Goal: Transaction & Acquisition: Purchase product/service

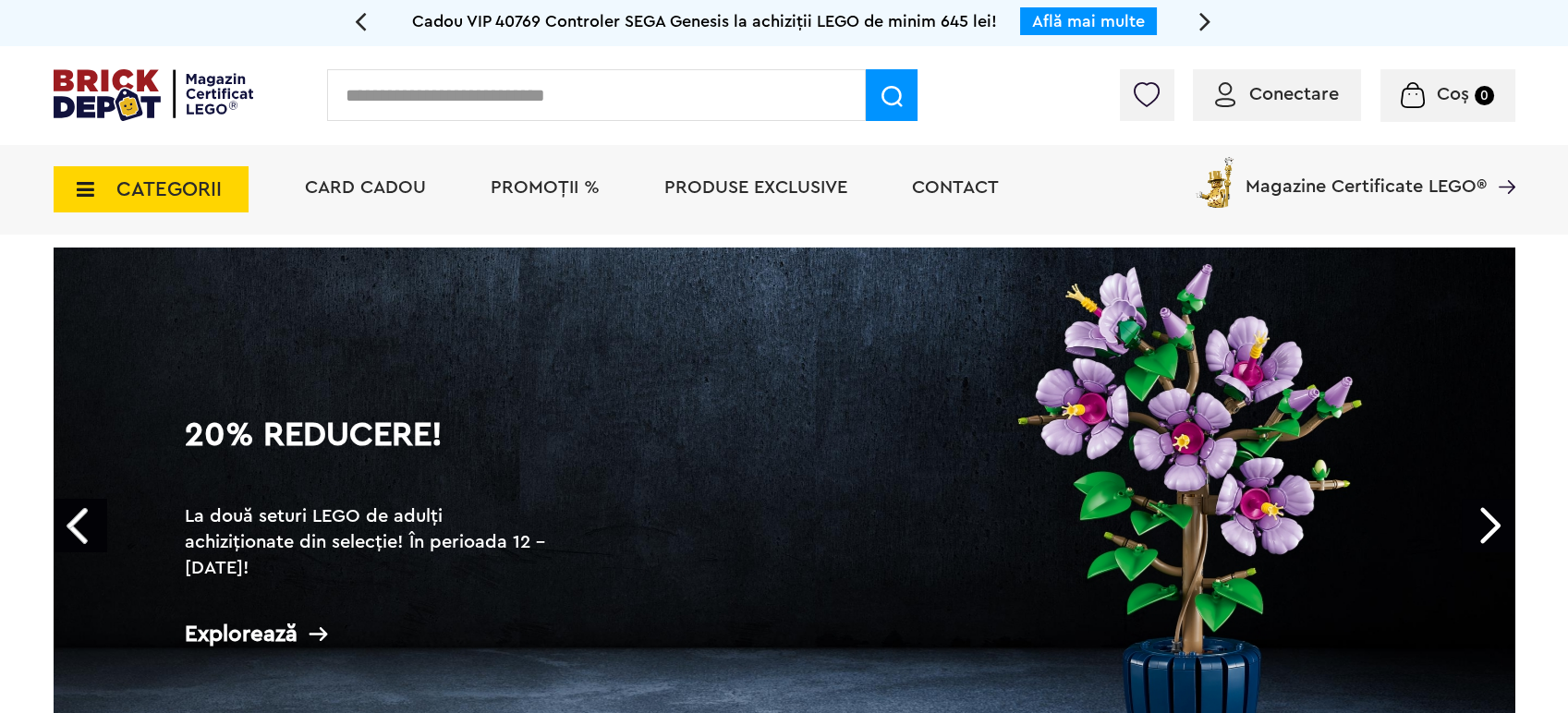
click at [70, 169] on span "CATEGORII" at bounding box center [151, 189] width 195 height 46
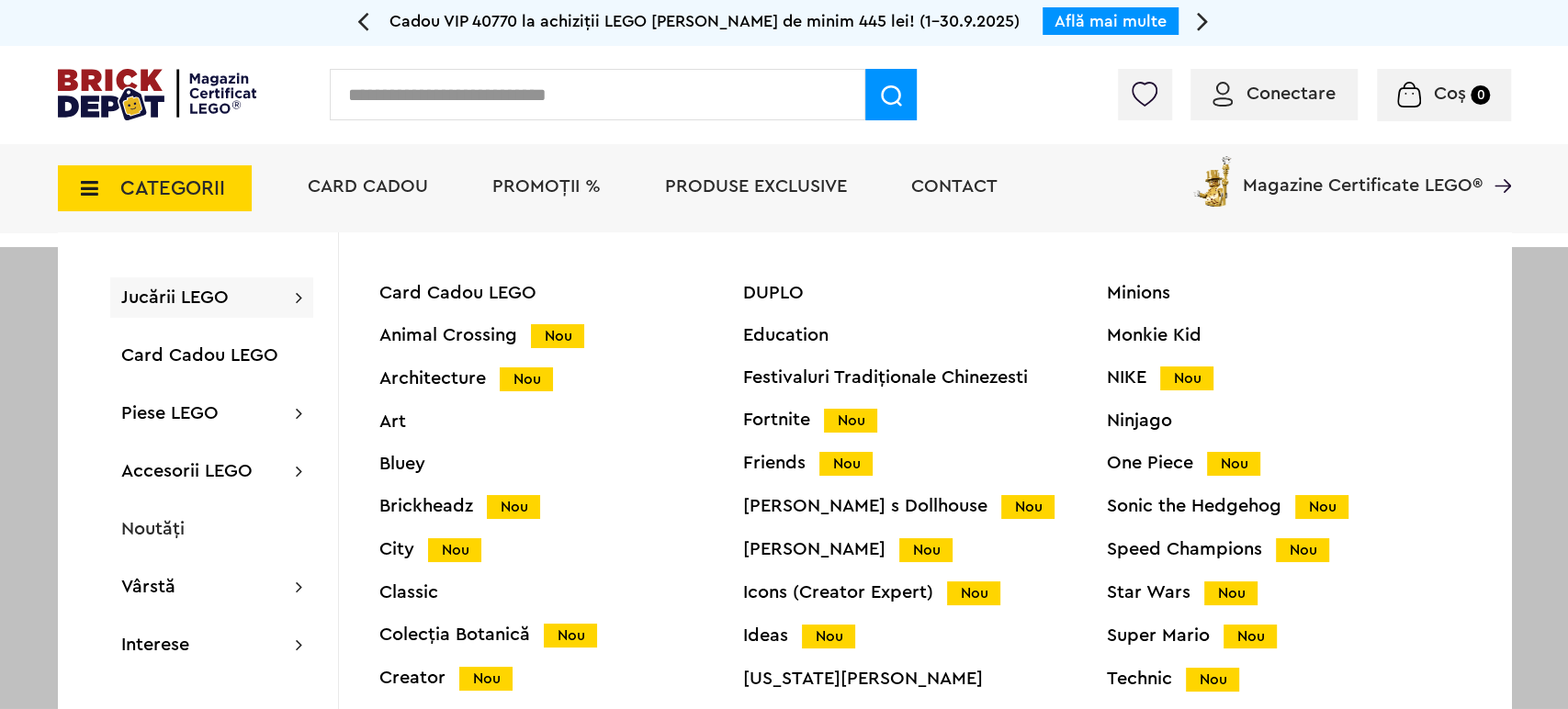
click at [182, 291] on span "Jucării LEGO" at bounding box center [175, 297] width 108 height 18
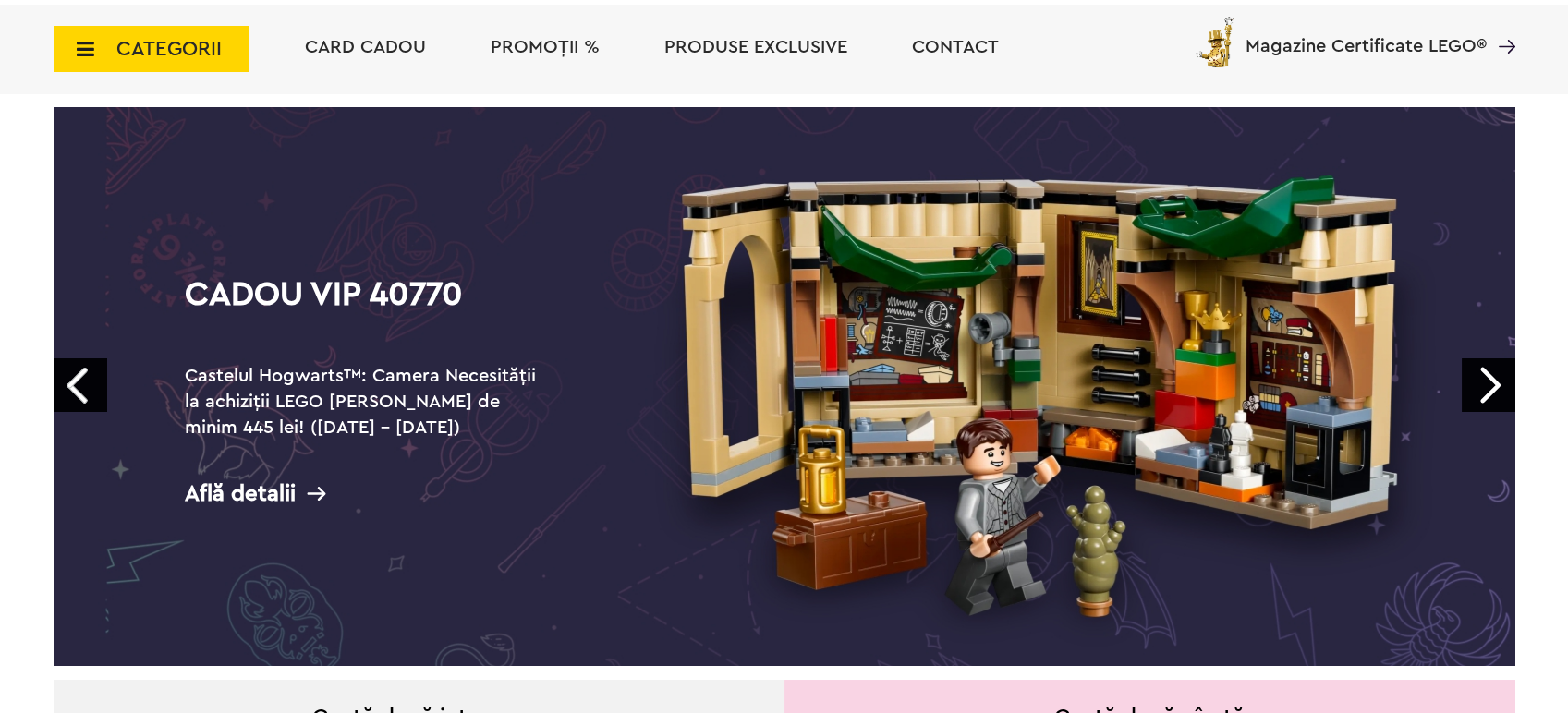
scroll to position [718, 0]
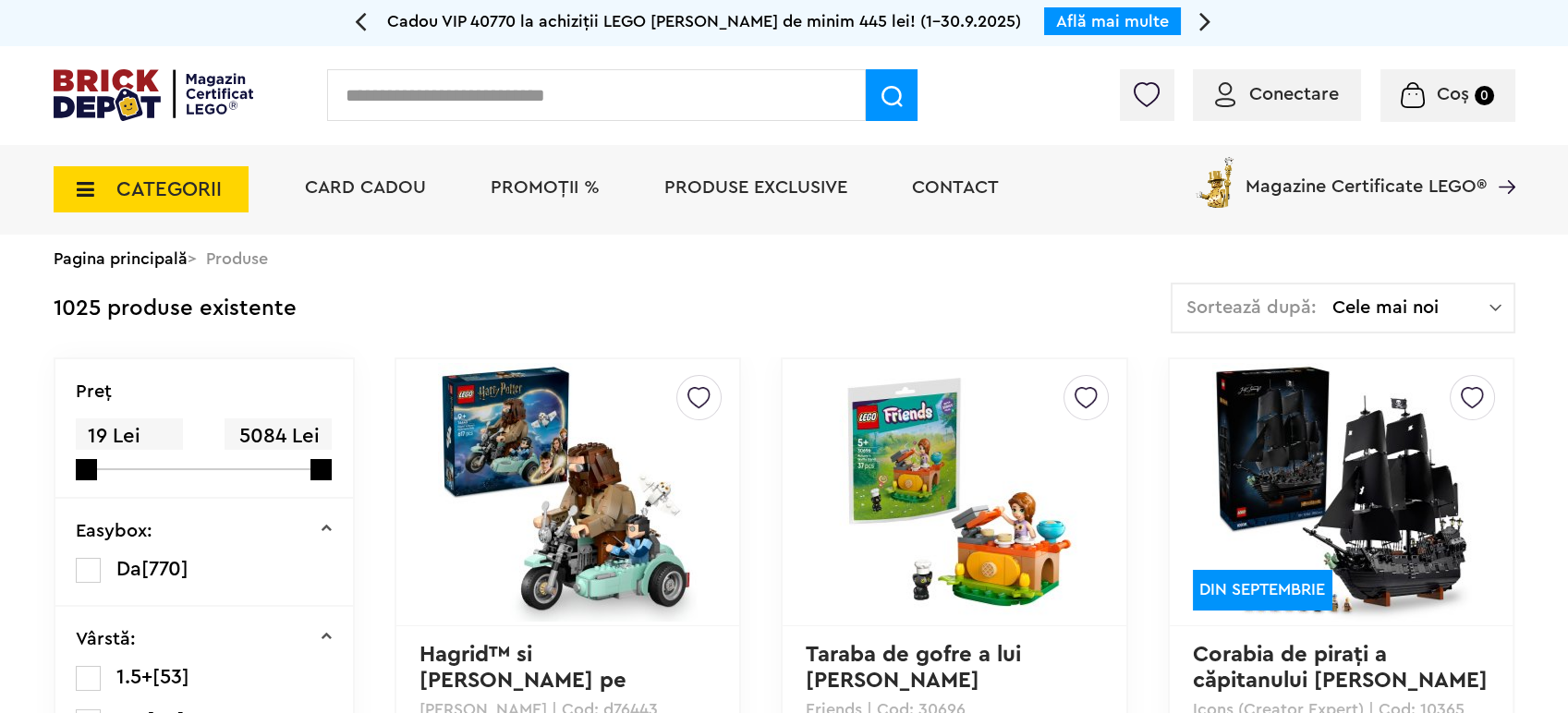
click at [148, 190] on span "CATEGORII" at bounding box center [168, 188] width 105 height 20
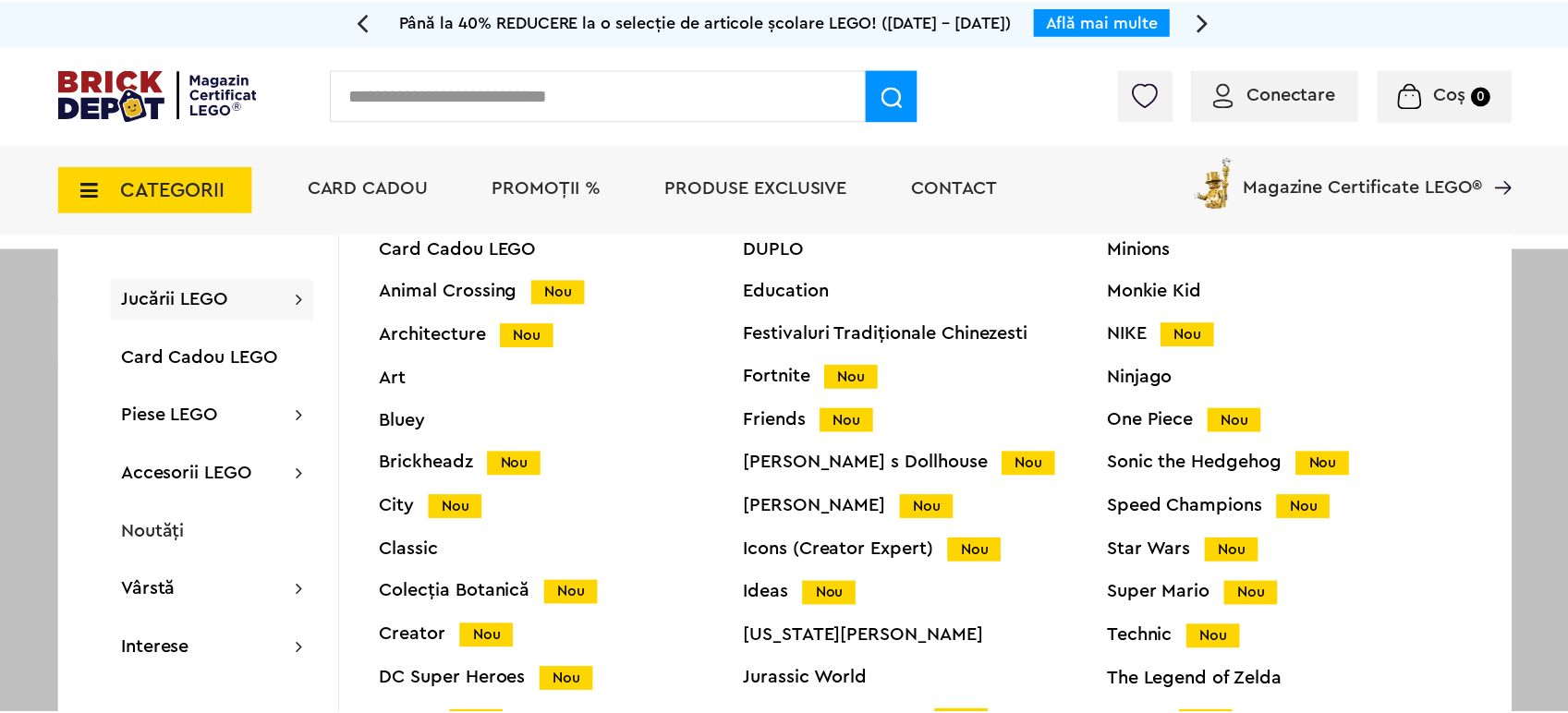
scroll to position [71, 0]
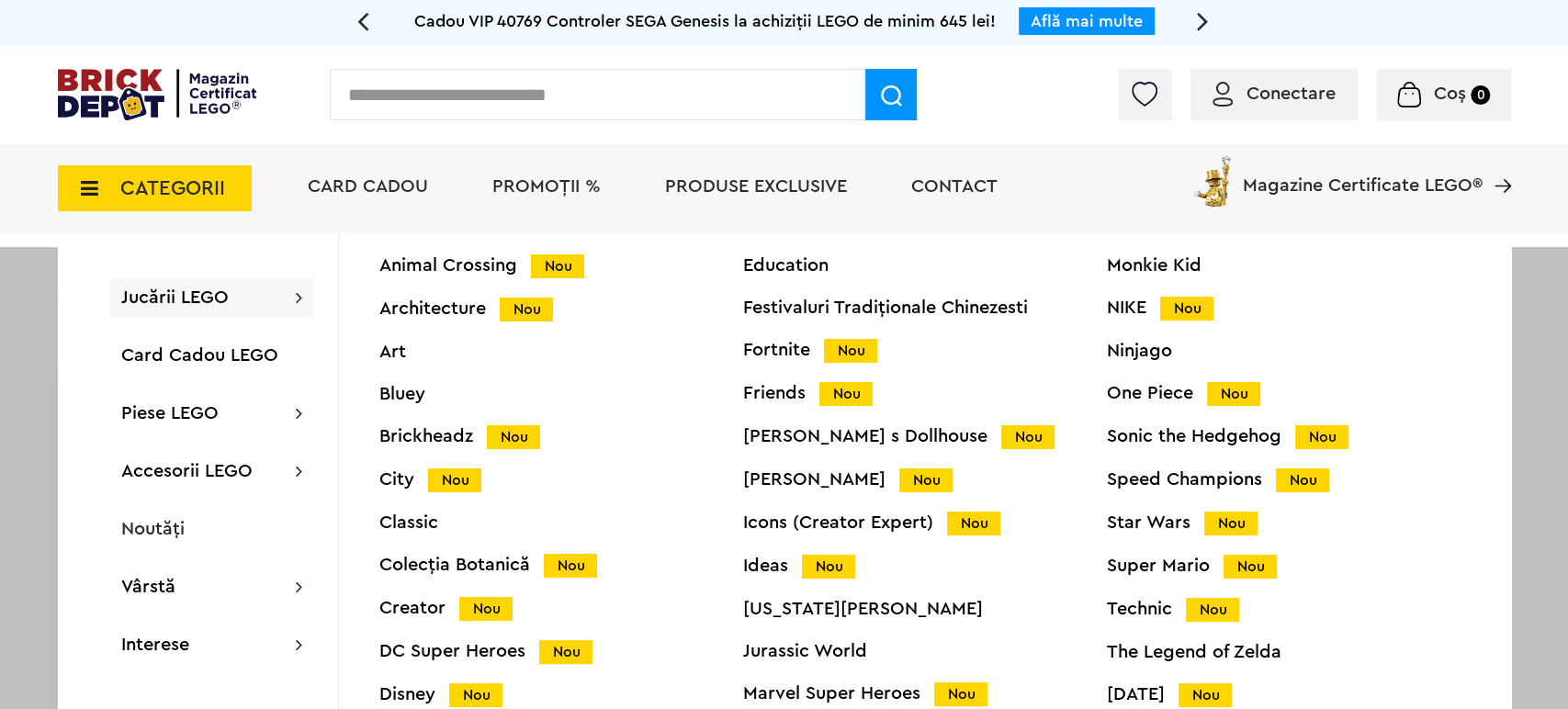
click at [411, 473] on div "City Nou" at bounding box center [561, 479] width 363 height 19
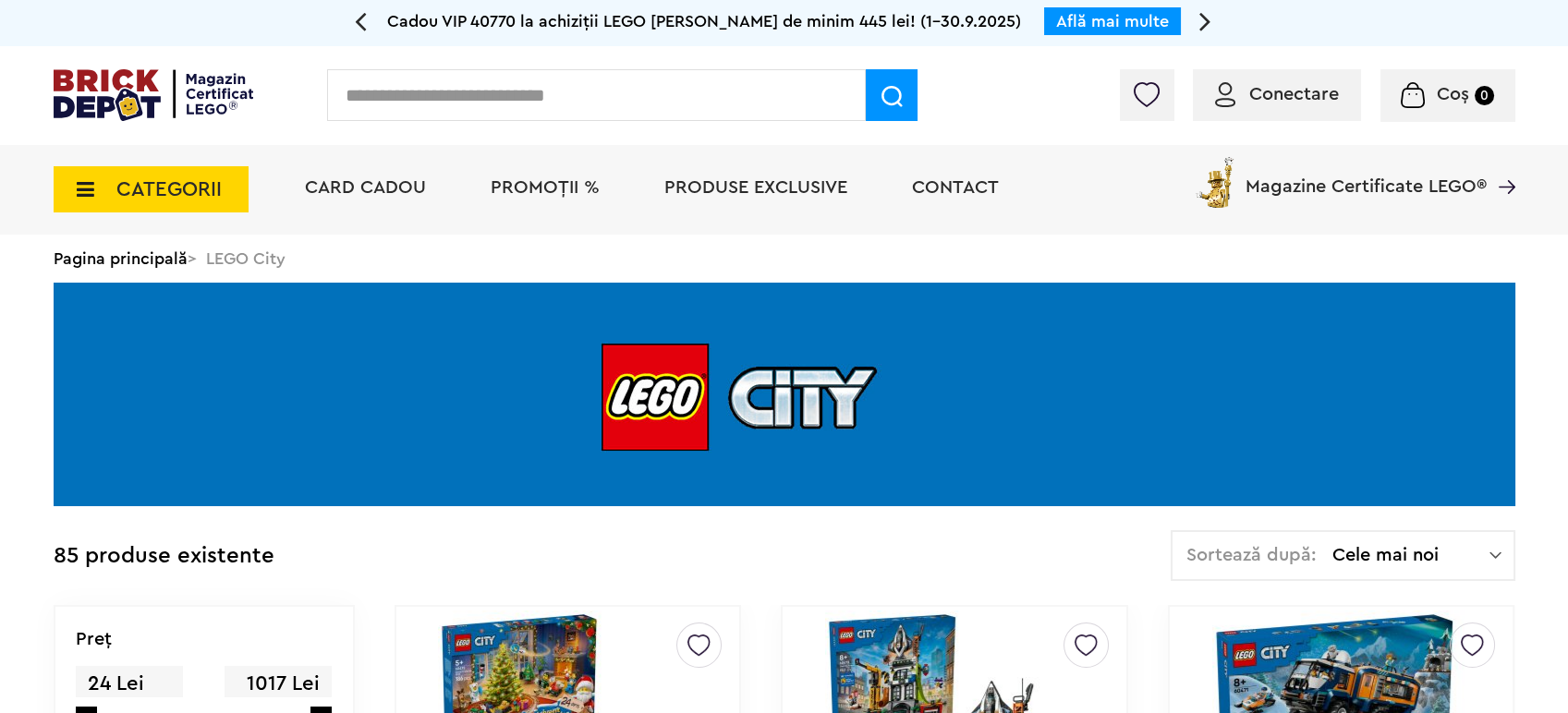
click at [1328, 561] on div "Sortează după: Cele mai noi Cele mai noi Cele mai vechi Cele mai ieftine Cele m…" at bounding box center [1343, 556] width 344 height 51
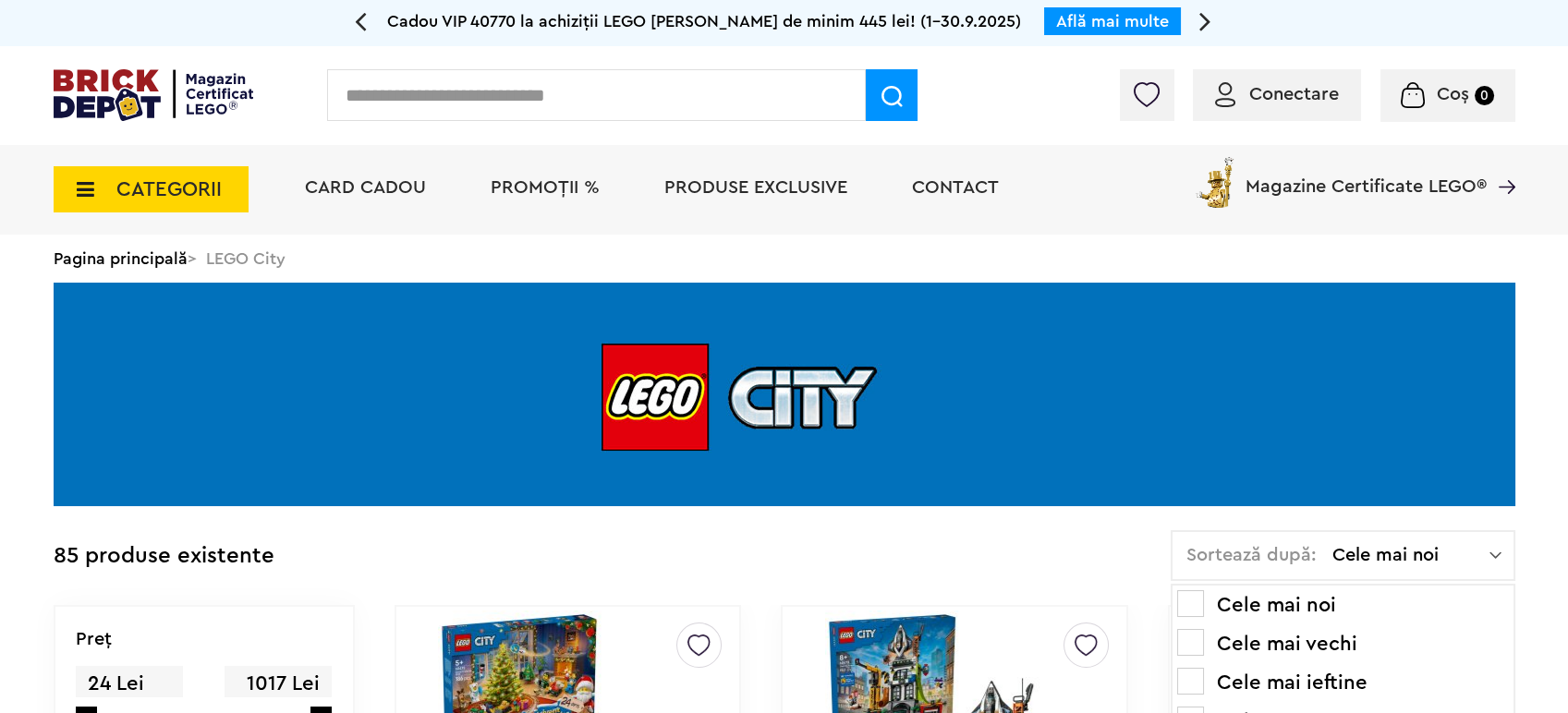
click at [1256, 678] on li "Cele mai ieftine" at bounding box center [1343, 682] width 332 height 30
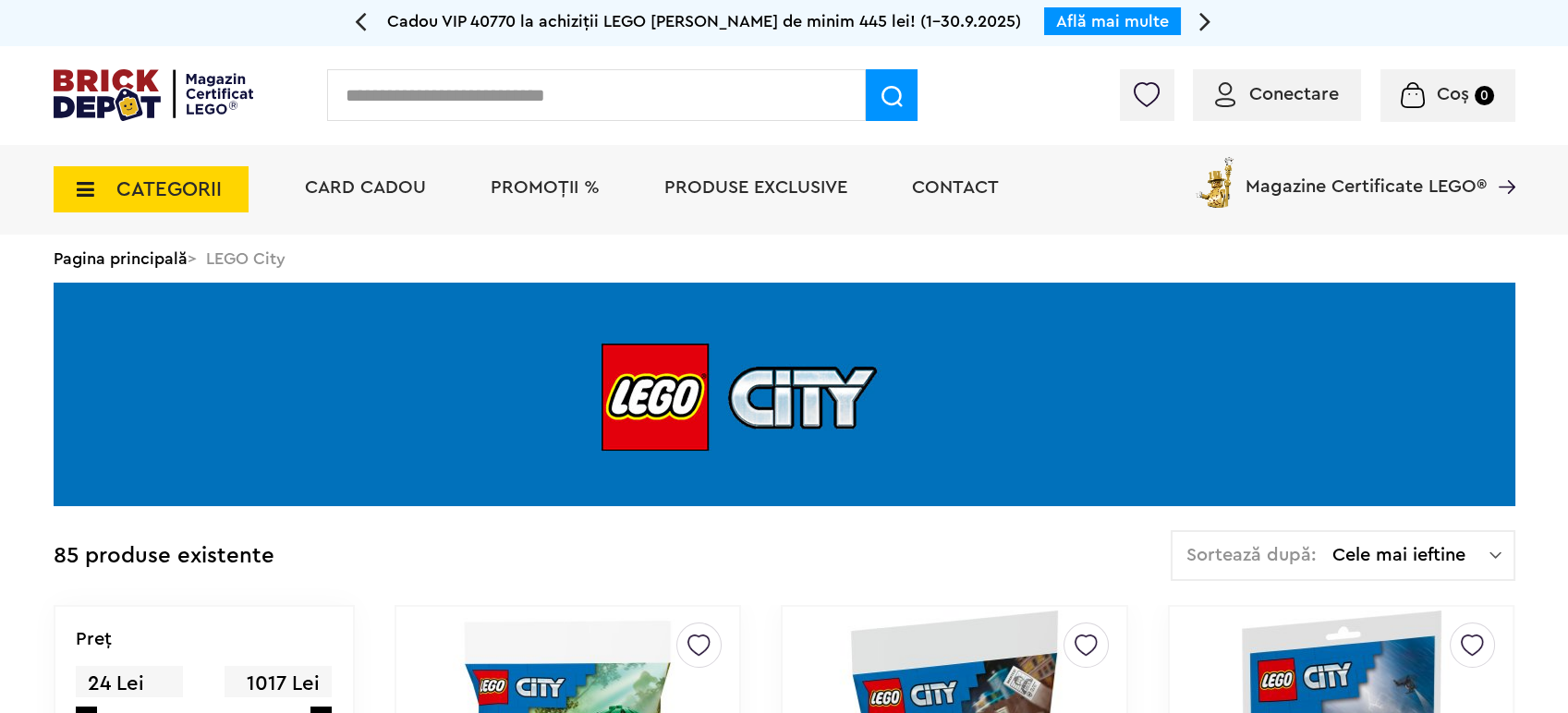
click at [461, 111] on input "text" at bounding box center [595, 96] width 538 height 52
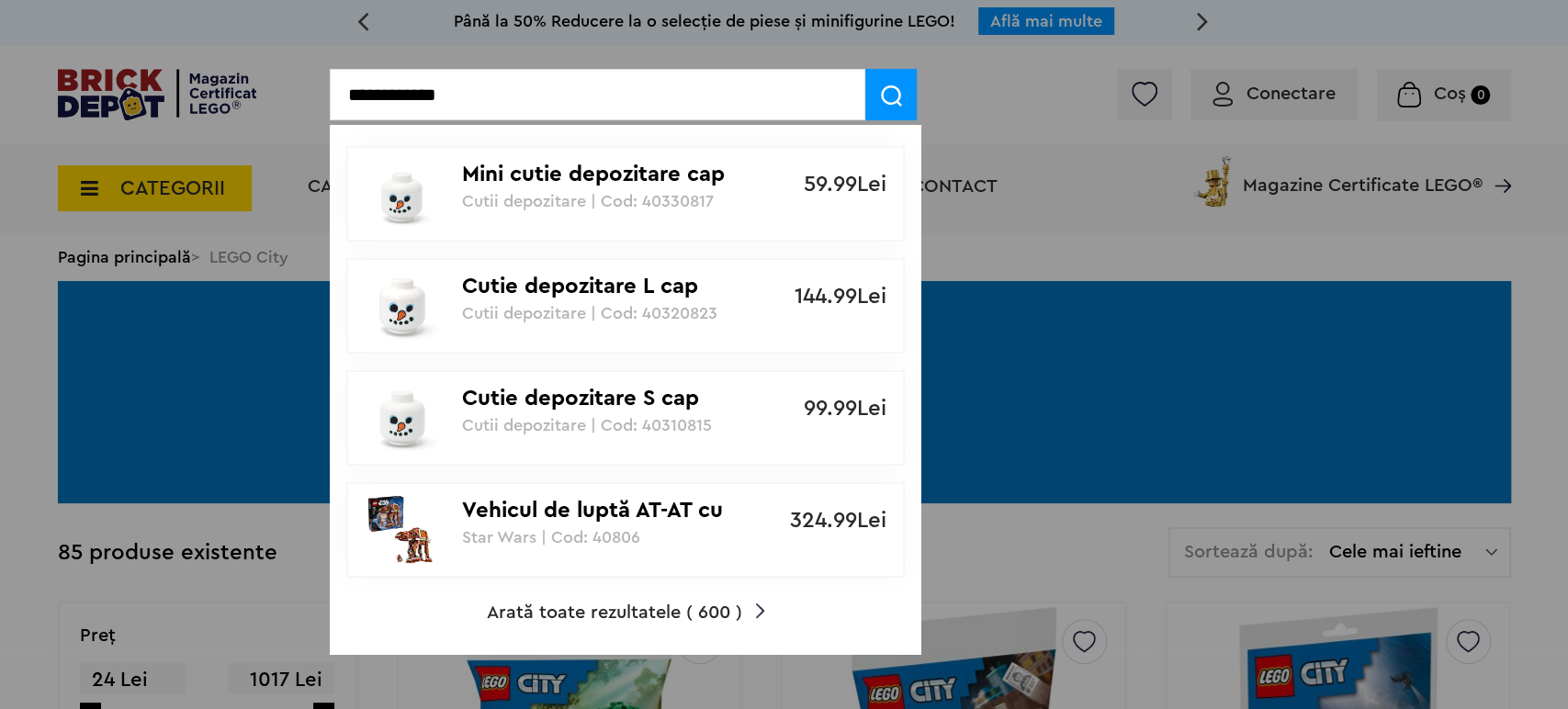
type input "**********"
click at [632, 603] on span "Arată toate rezultatele ( 600 )" at bounding box center [615, 612] width 256 height 18
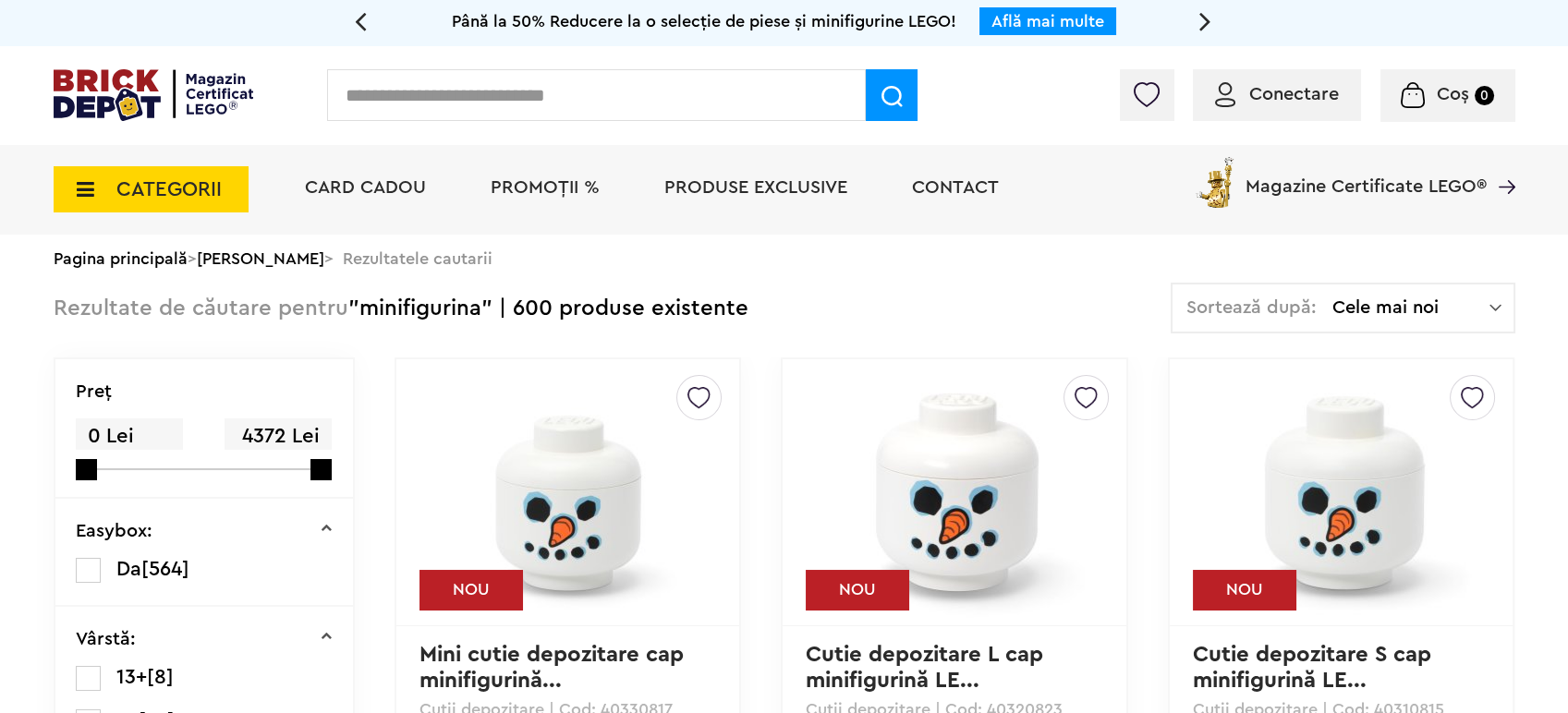
click at [1397, 275] on div "Pagina principală > Cautare Avansata > Rezultatele cautarii" at bounding box center [784, 259] width 1462 height 48
click at [1395, 306] on span "Cele mai noi" at bounding box center [1410, 307] width 157 height 18
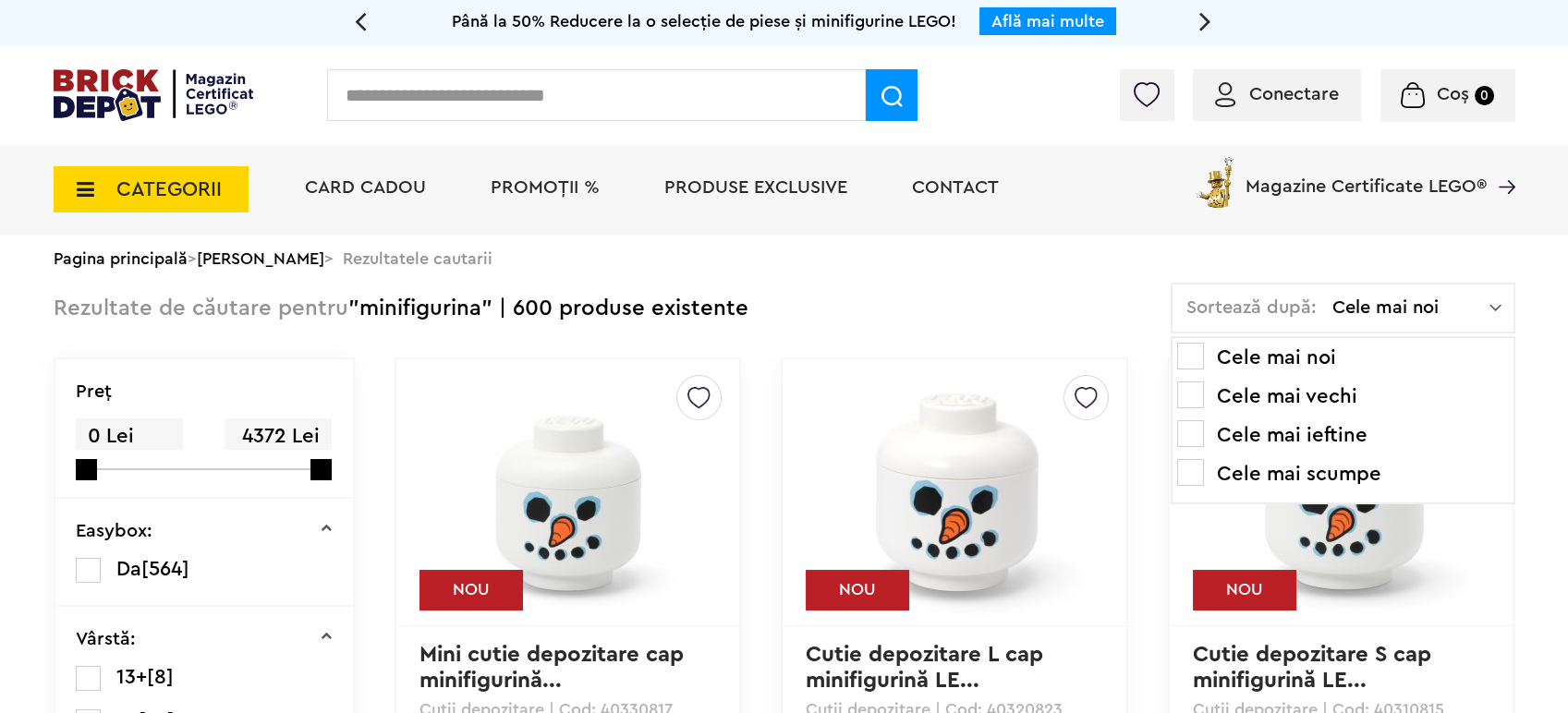
click at [1278, 433] on li "Cele mai ieftine" at bounding box center [1343, 435] width 332 height 30
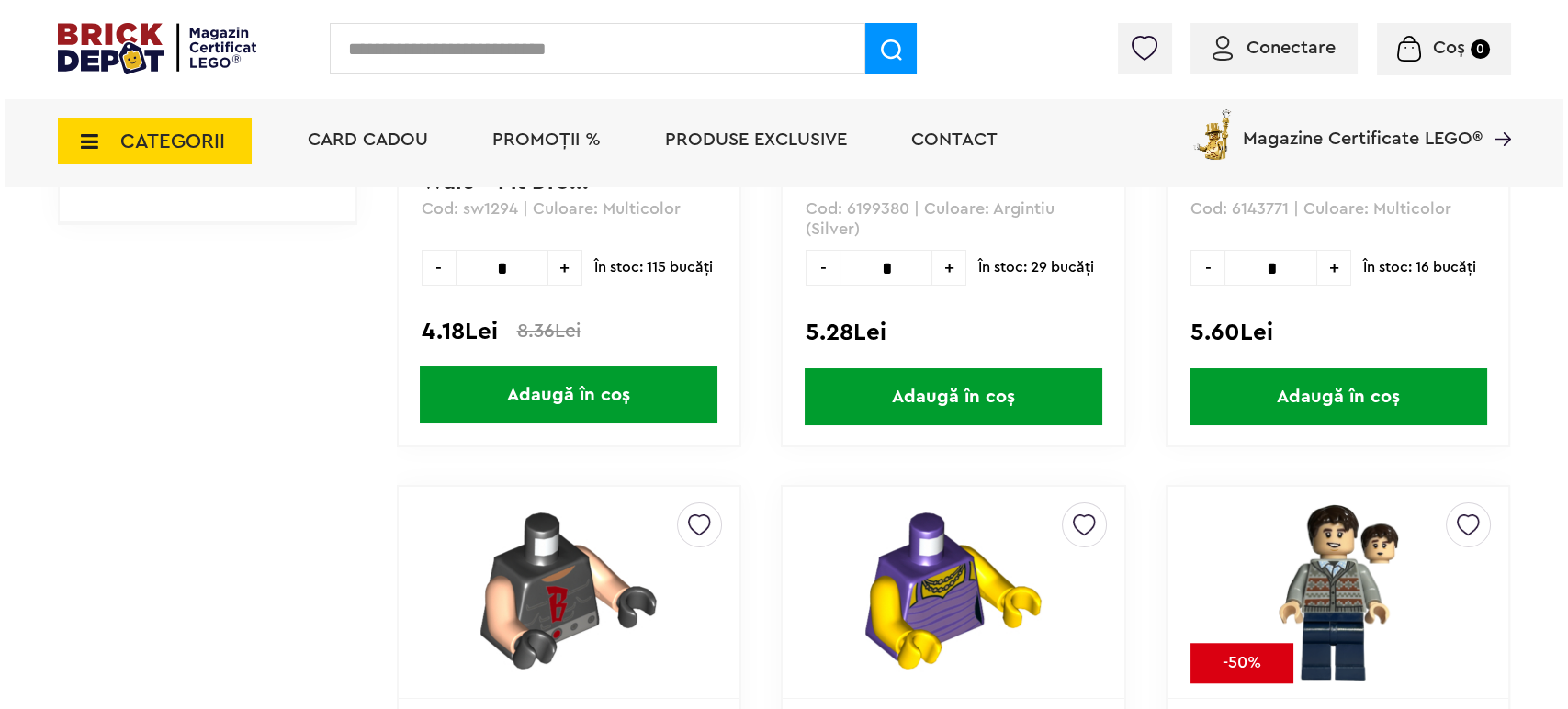
scroll to position [3162, 0]
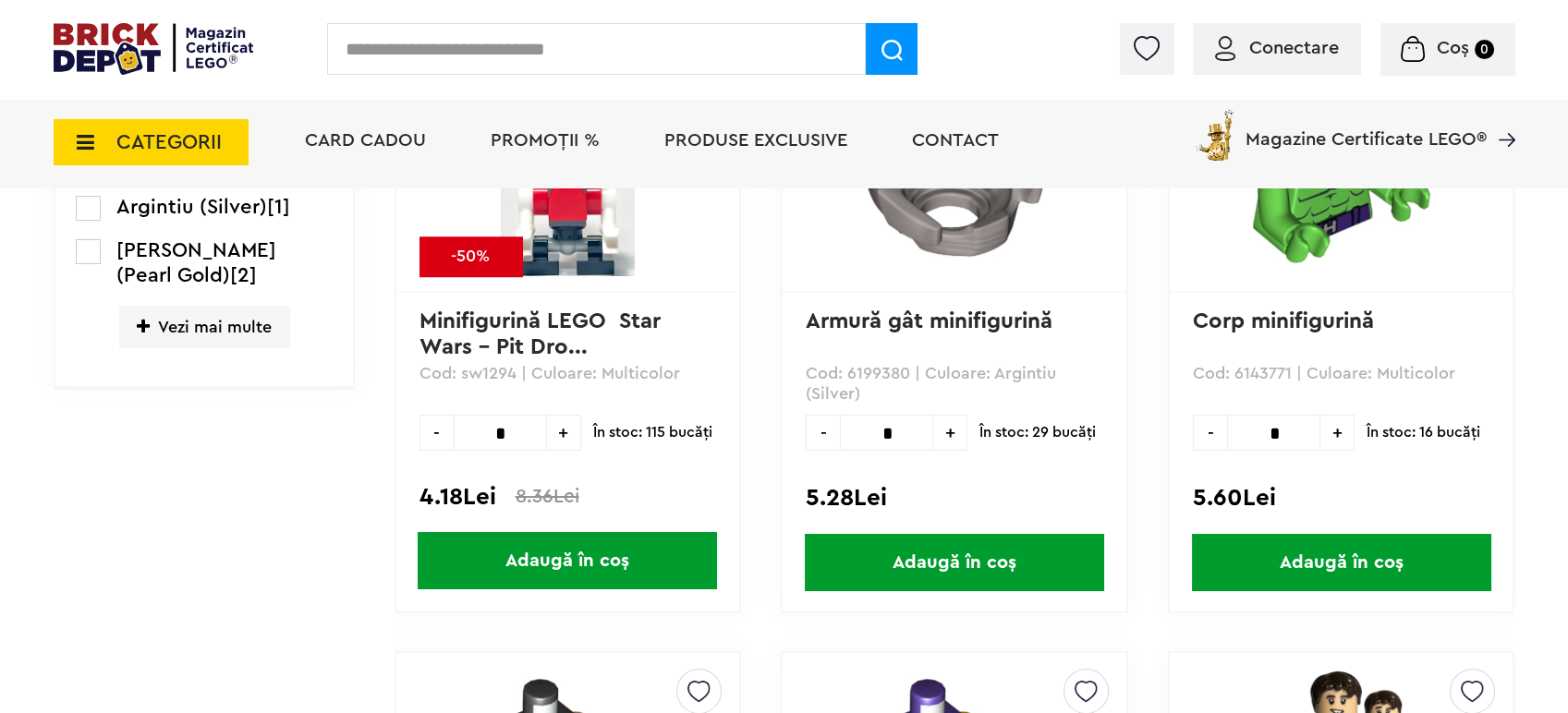
click at [445, 58] on input "text" at bounding box center [595, 49] width 538 height 52
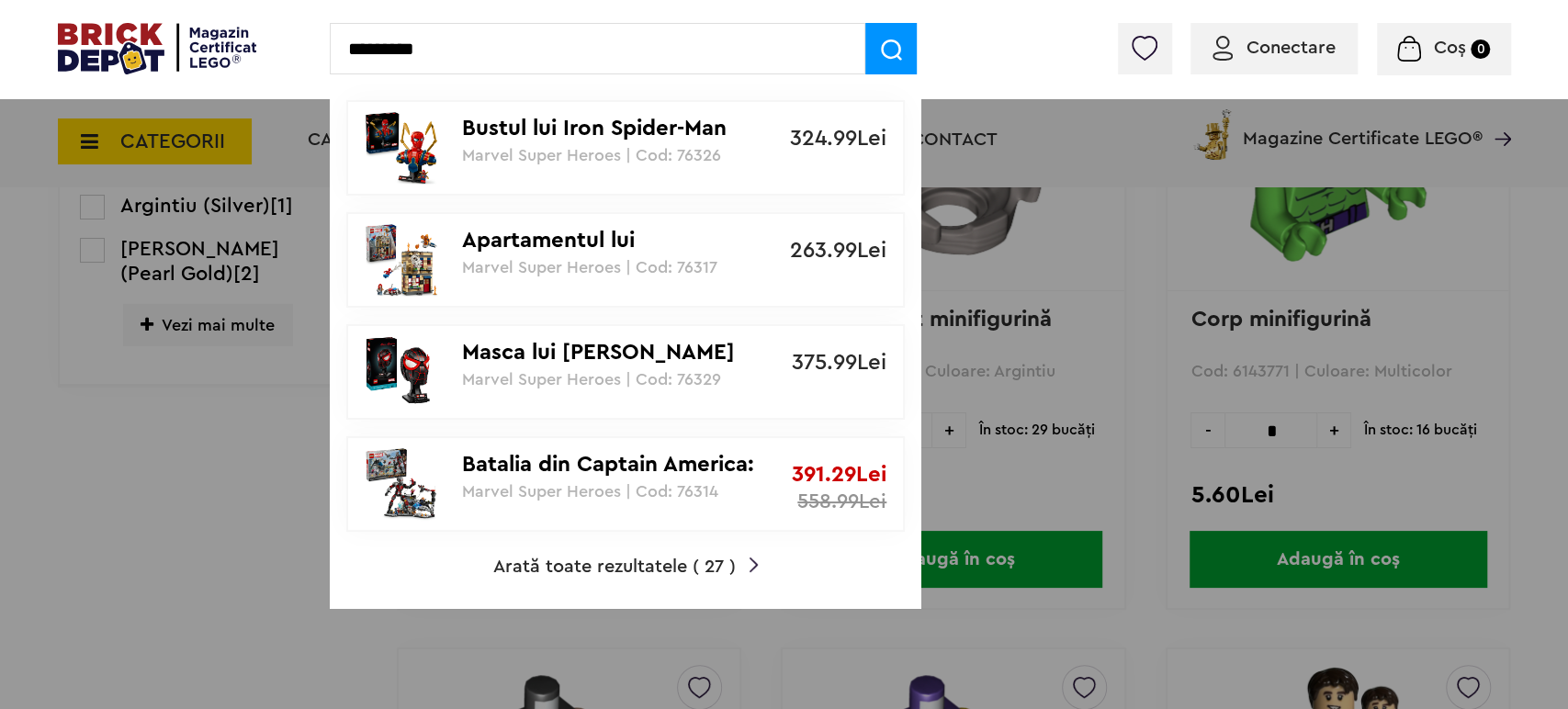
type input "*********"
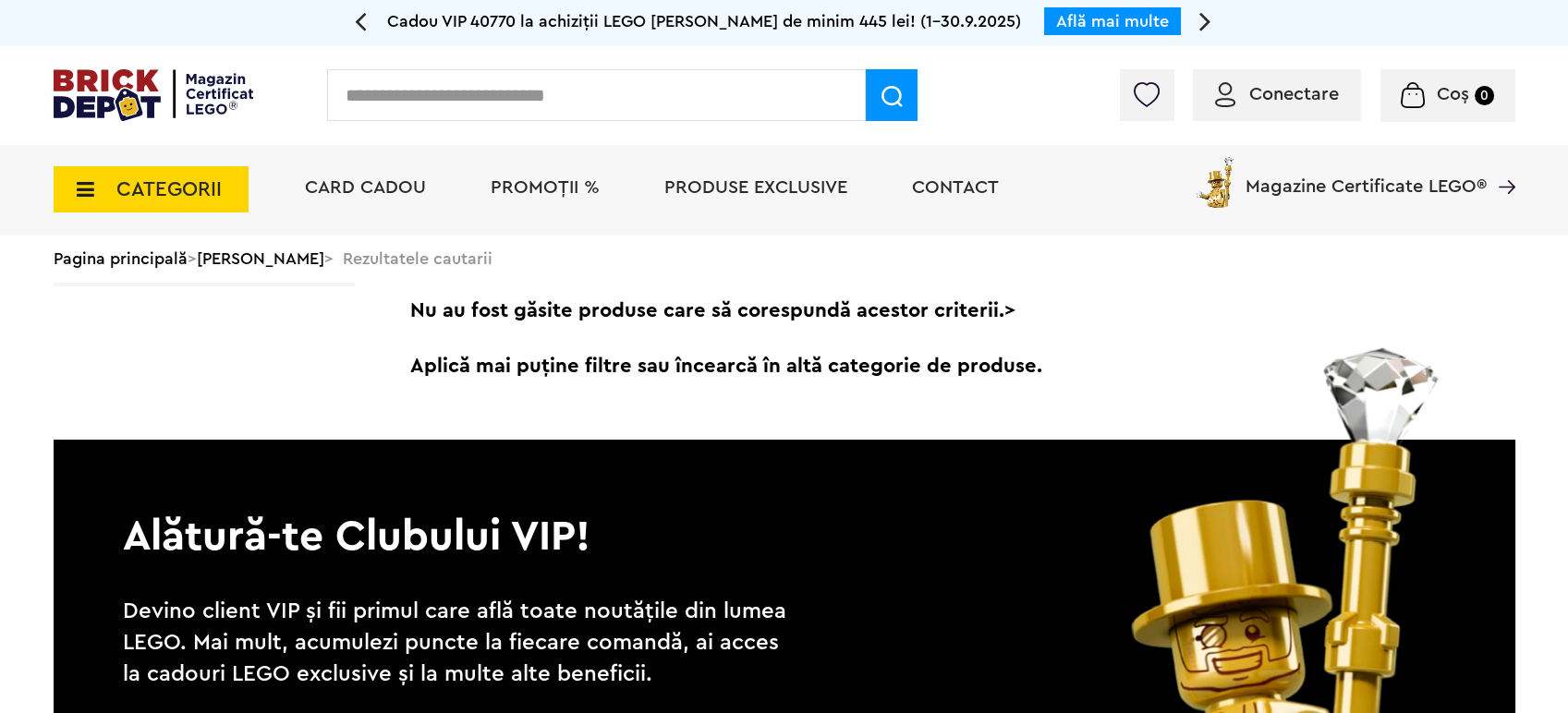
click at [484, 90] on input "text" at bounding box center [595, 96] width 538 height 52
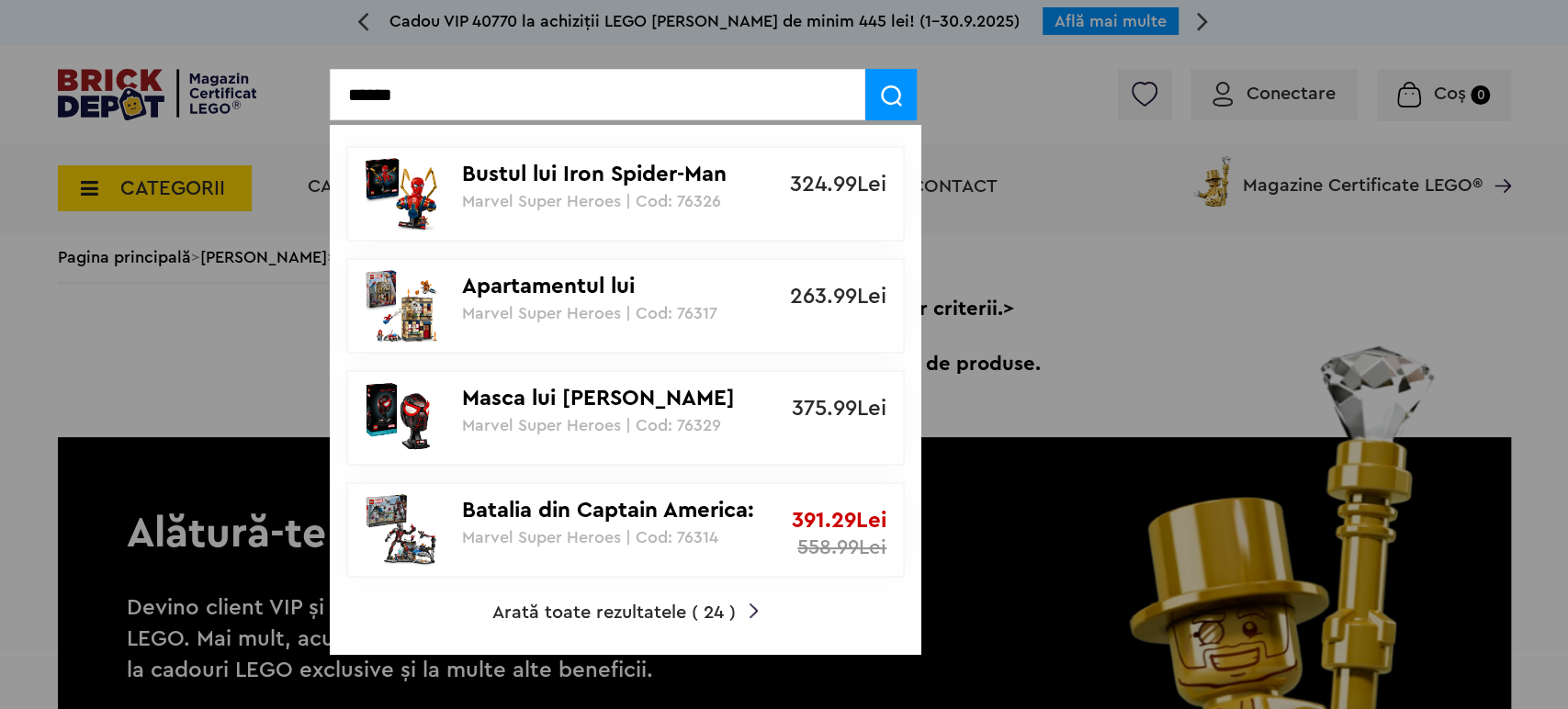
type input "******"
click at [645, 604] on span "Arată toate rezultatele ( 24 )" at bounding box center [613, 612] width 243 height 18
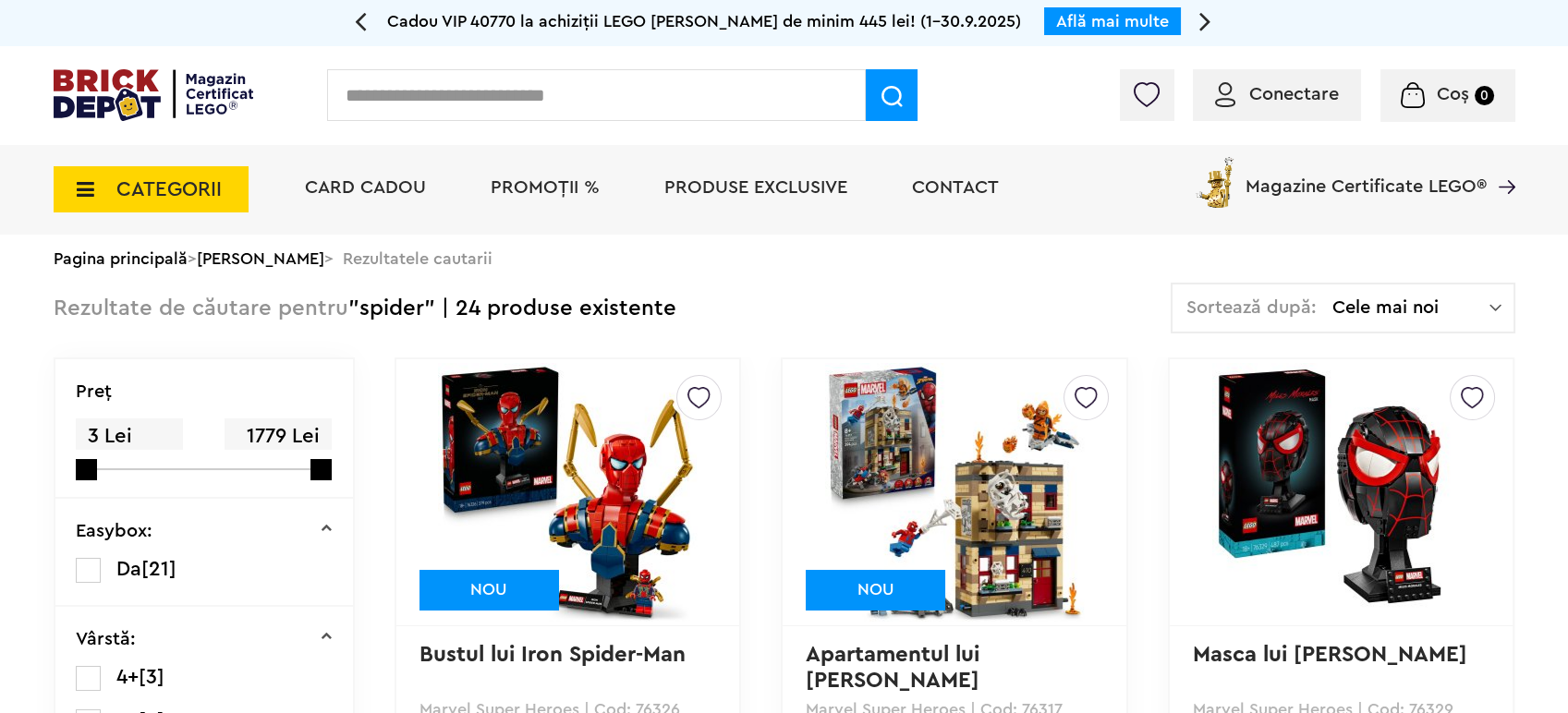
click at [1303, 312] on span "Sortează după:" at bounding box center [1251, 307] width 131 height 18
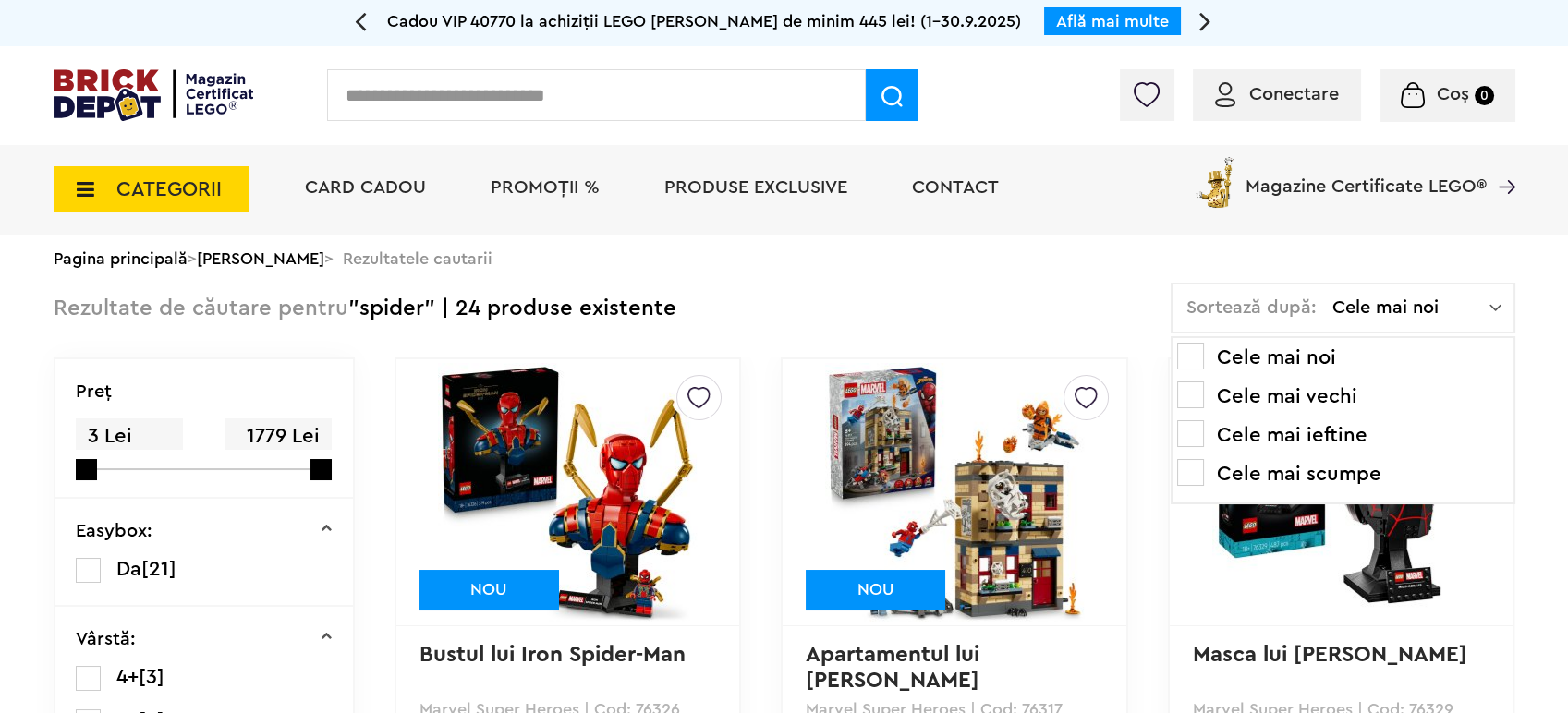
click at [1272, 442] on li "Cele mai ieftine" at bounding box center [1343, 435] width 332 height 30
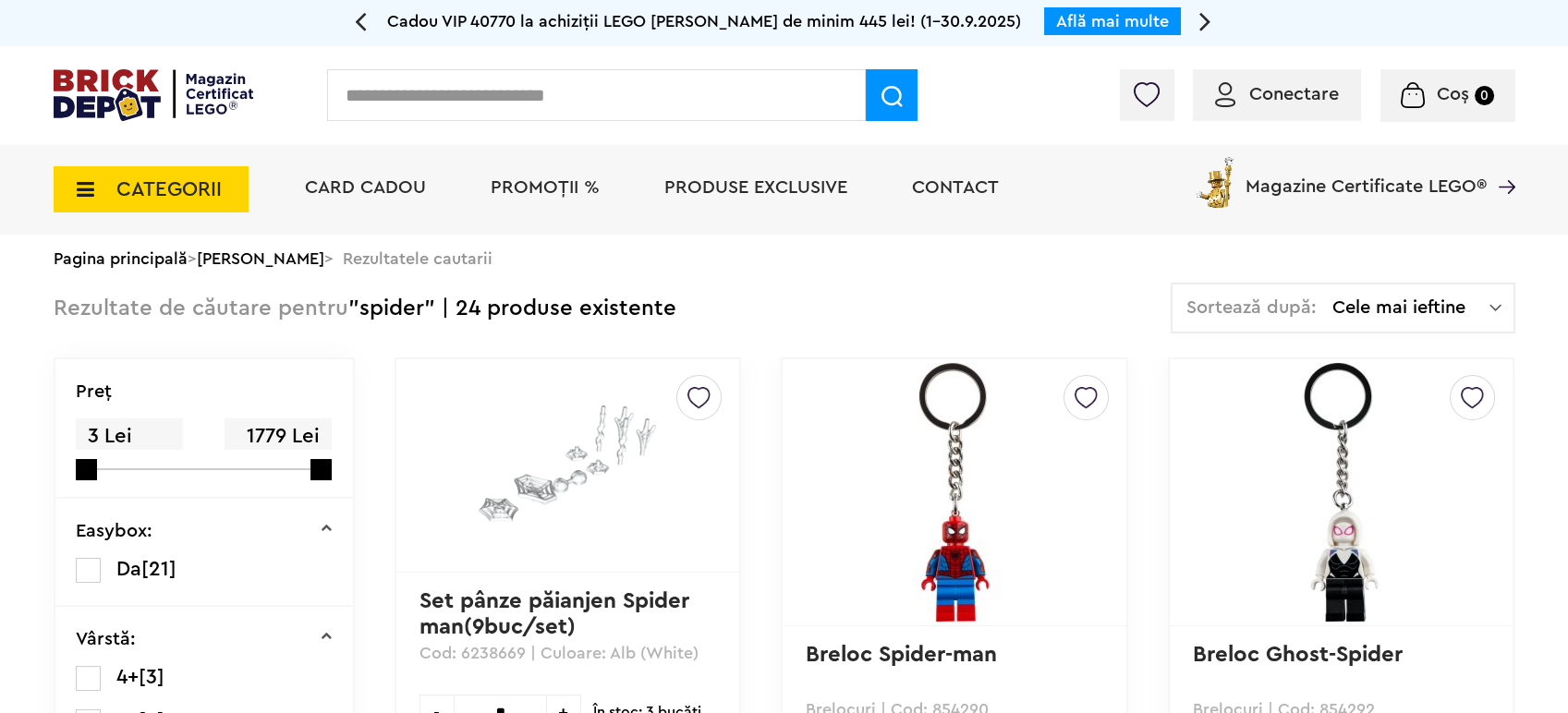
click at [62, 177] on span "CATEGORII" at bounding box center [151, 189] width 195 height 46
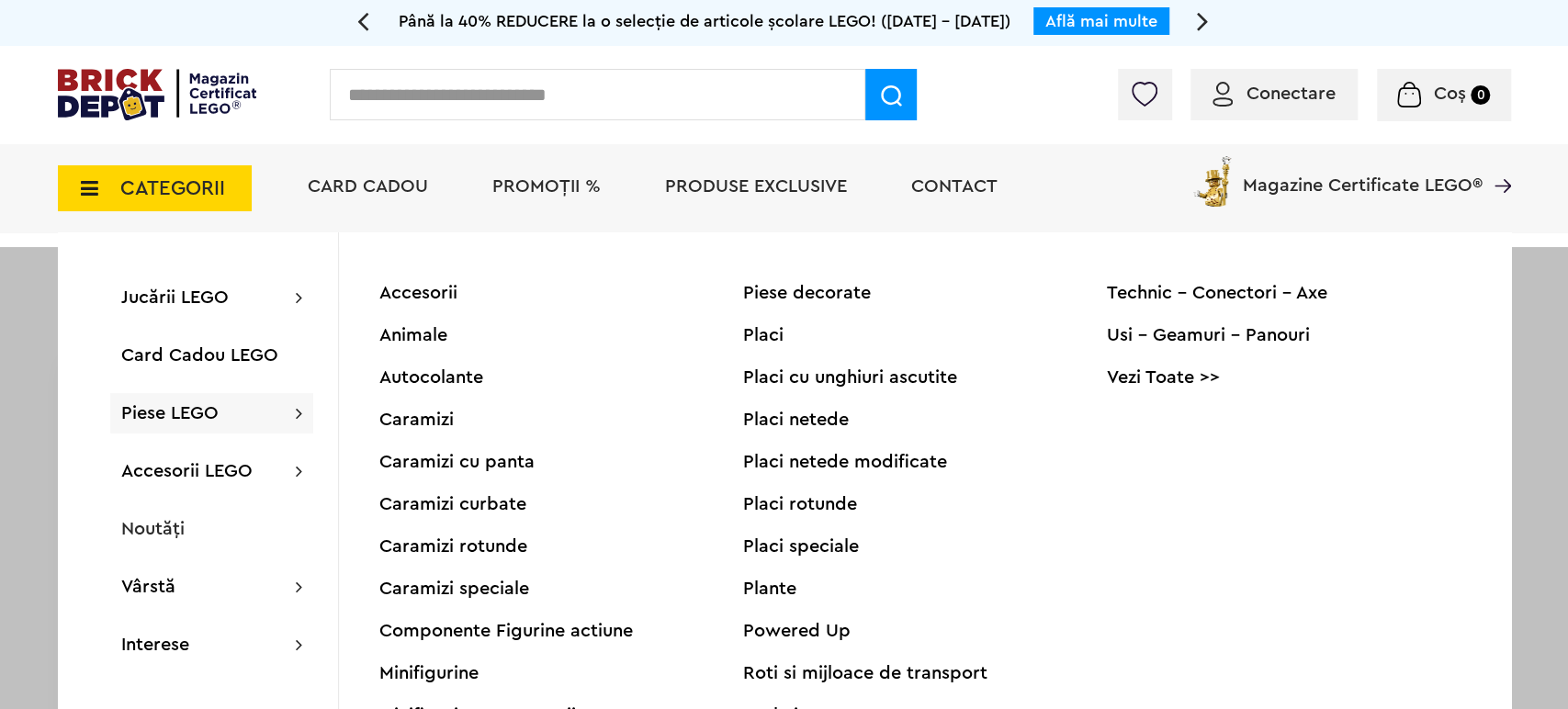
click at [450, 672] on div "Minifigurine" at bounding box center [561, 672] width 363 height 18
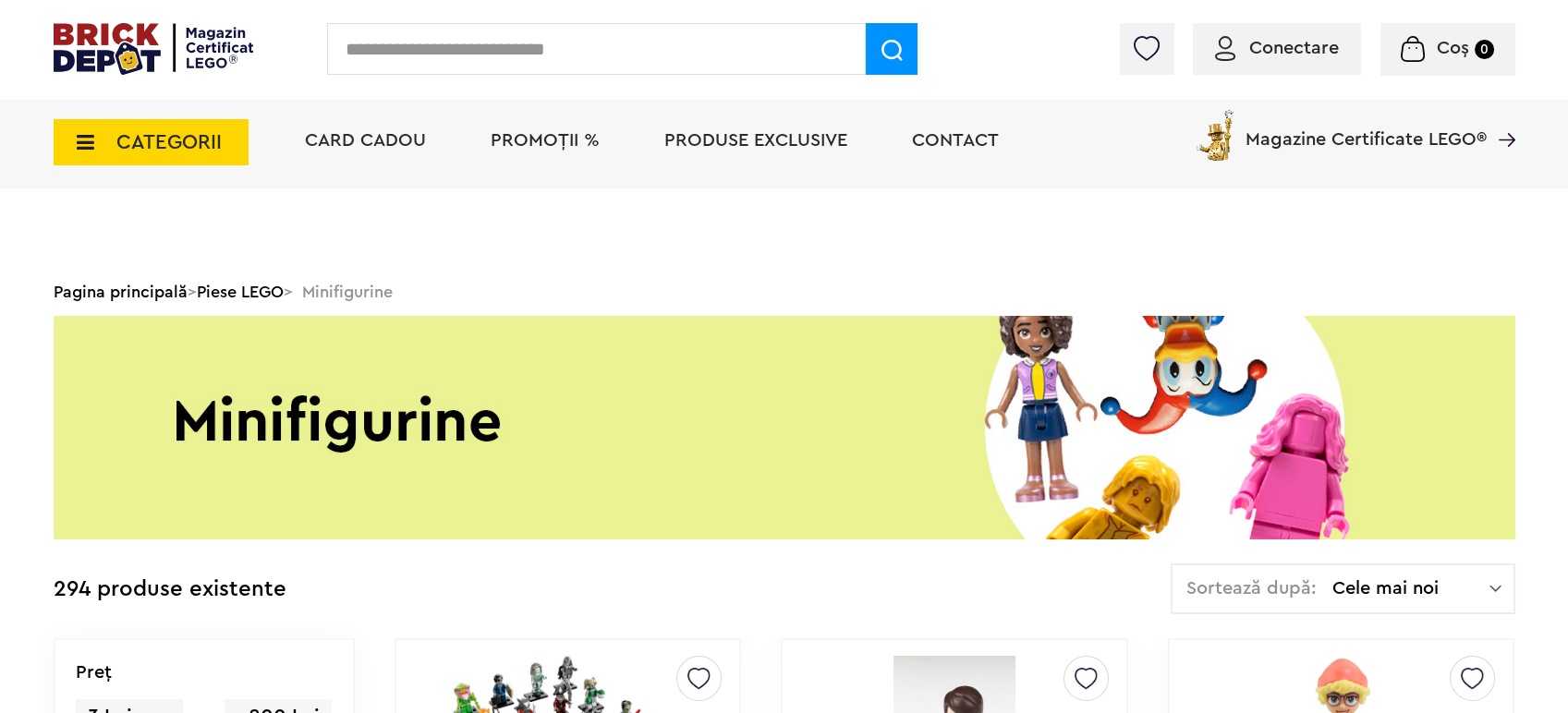
scroll to position [205, 0]
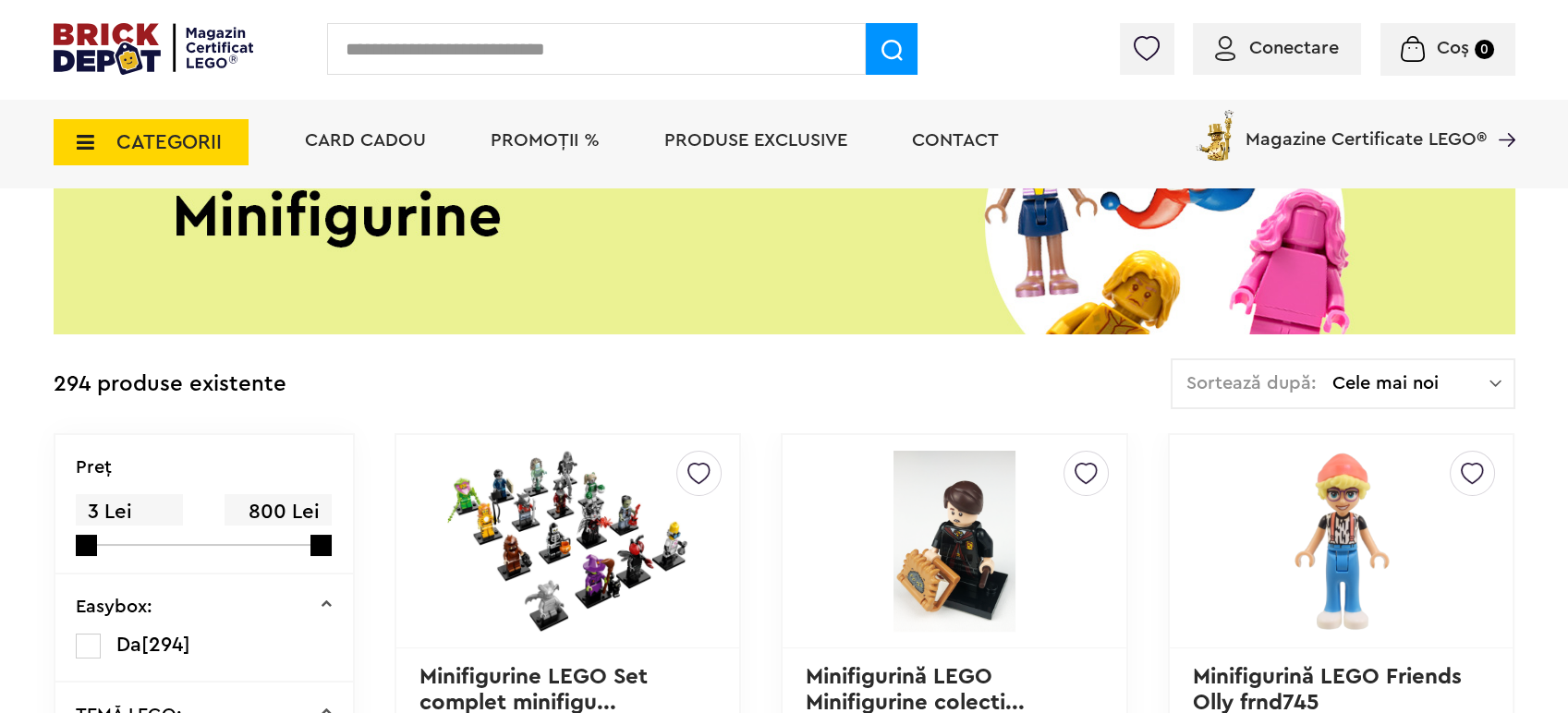
click at [1356, 374] on span "Cele mai noi" at bounding box center [1410, 383] width 157 height 18
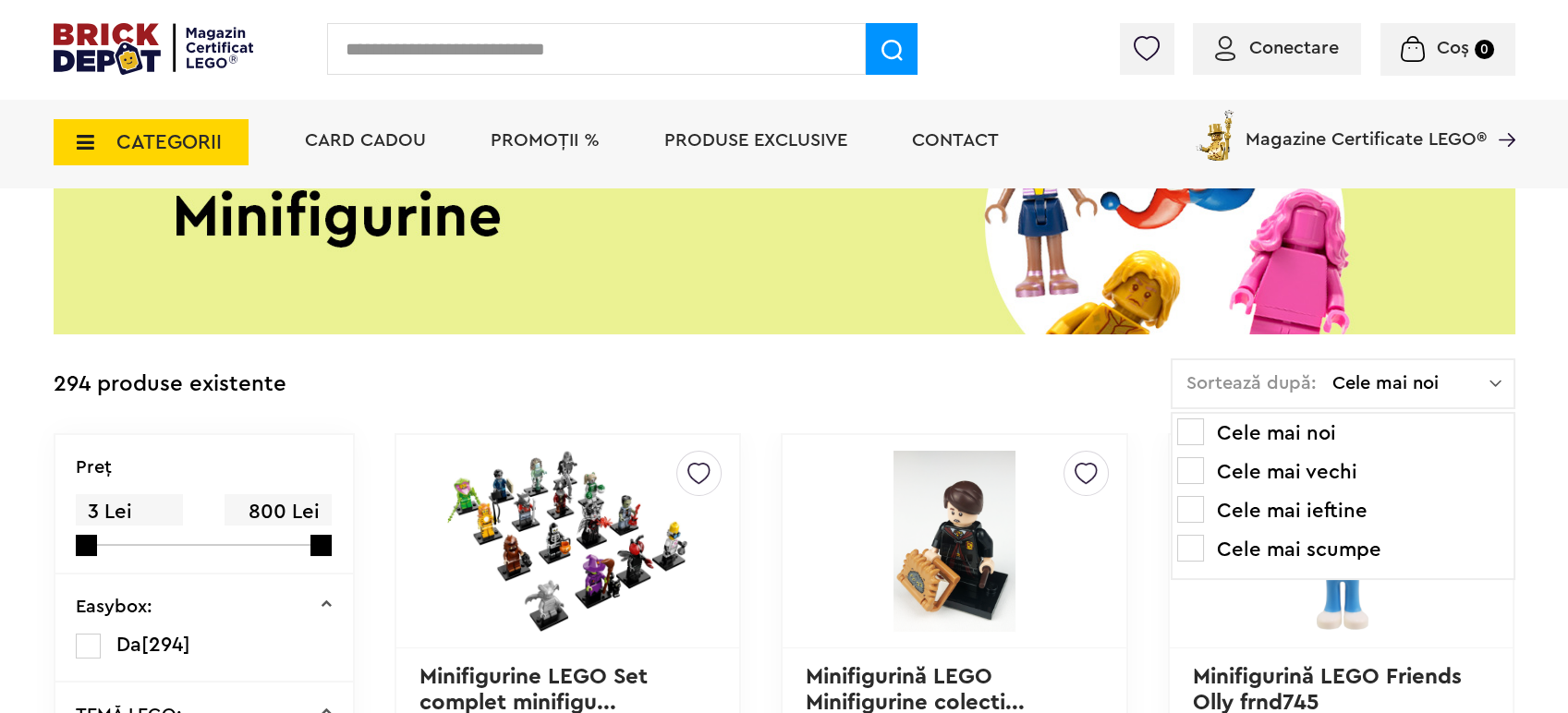
click at [1253, 521] on li "Cele mai ieftine" at bounding box center [1343, 510] width 332 height 30
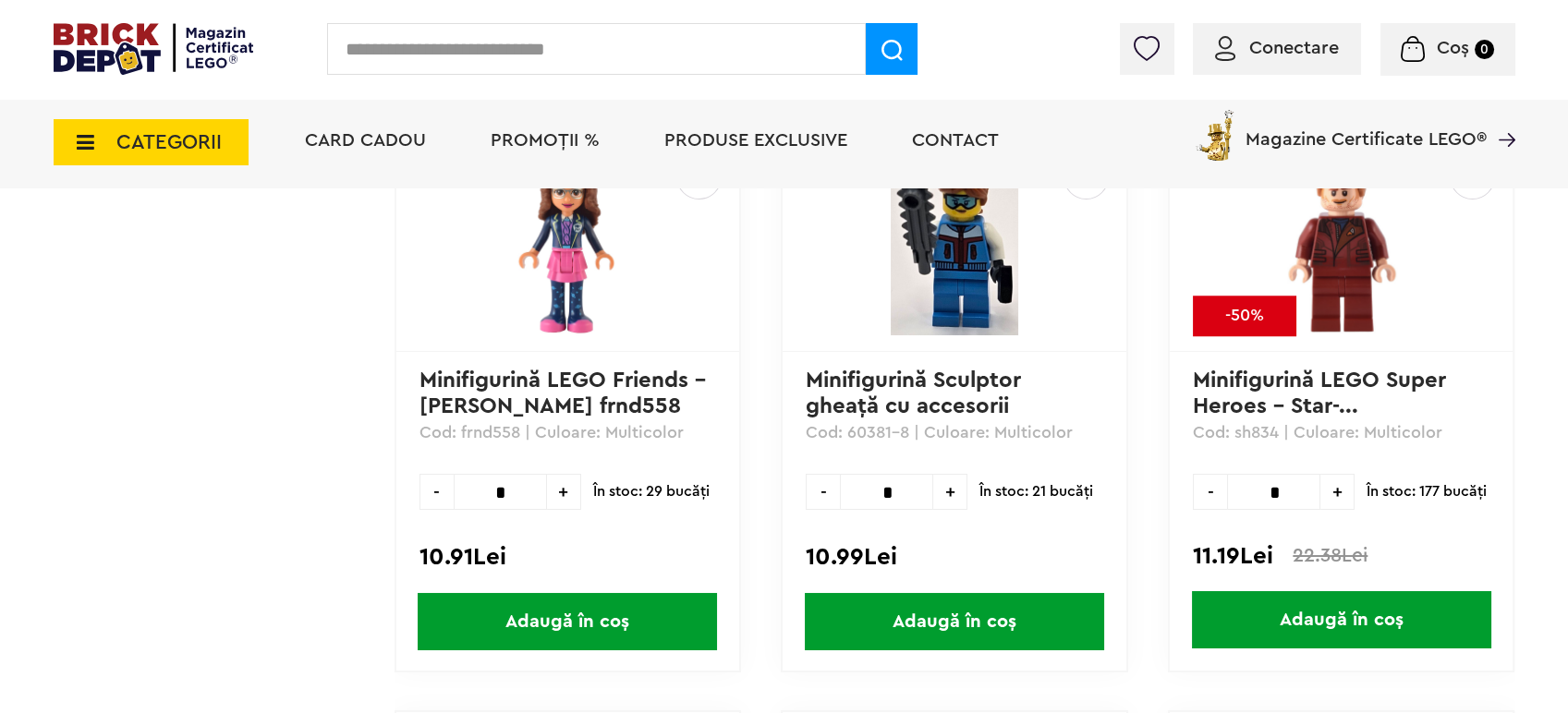
scroll to position [3636, 0]
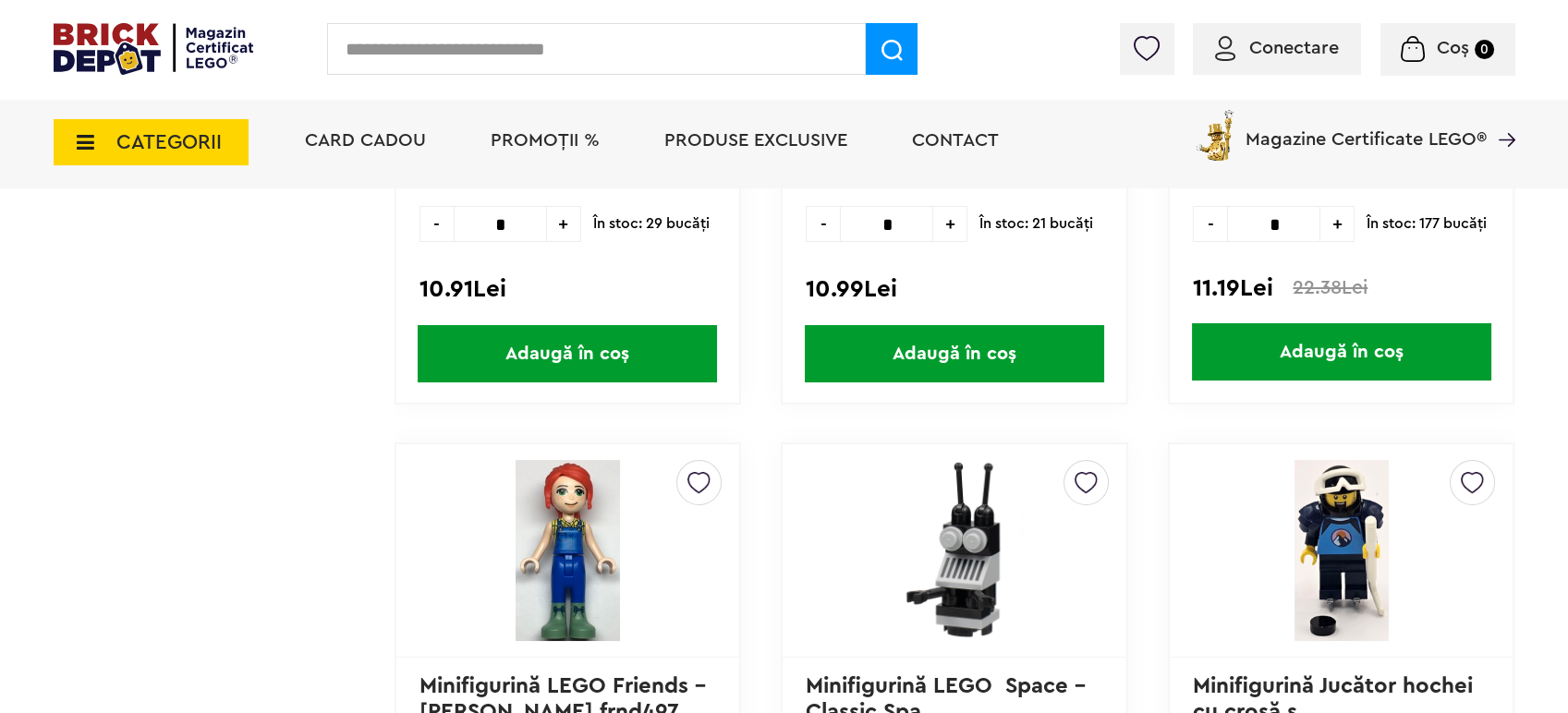
click at [73, 151] on icon at bounding box center [80, 142] width 29 height 20
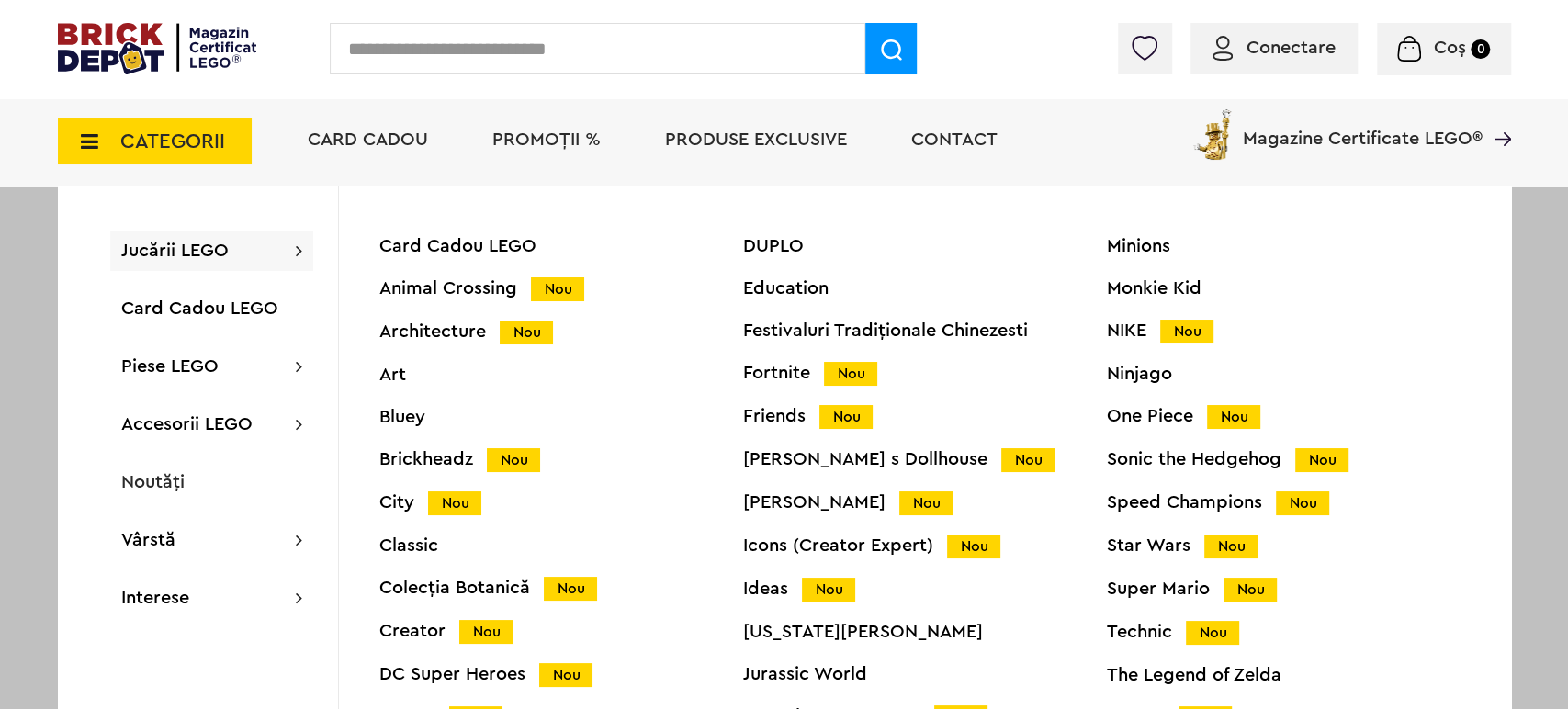
click at [146, 248] on span "Jucării LEGO" at bounding box center [175, 250] width 108 height 18
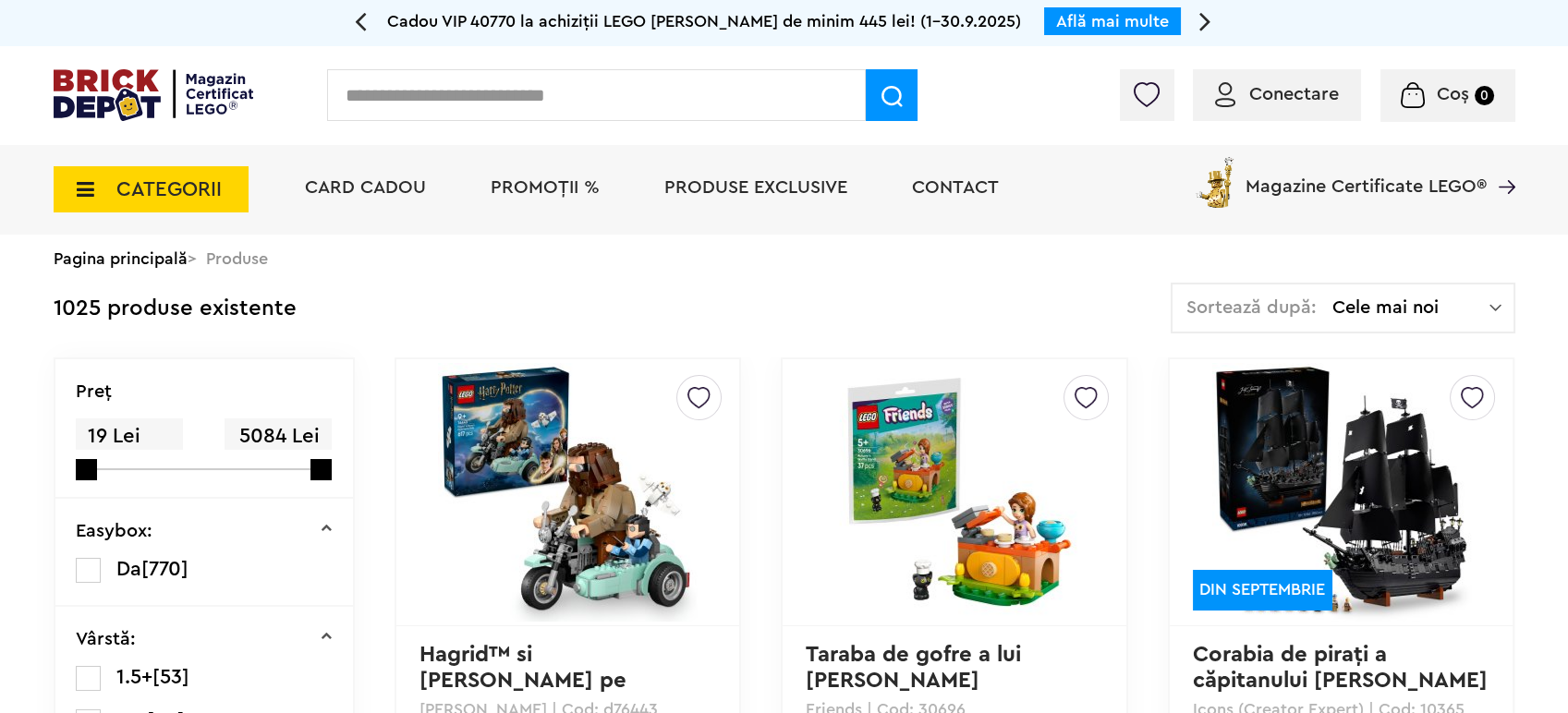
click at [1314, 299] on span "Sortează după:" at bounding box center [1251, 307] width 131 height 18
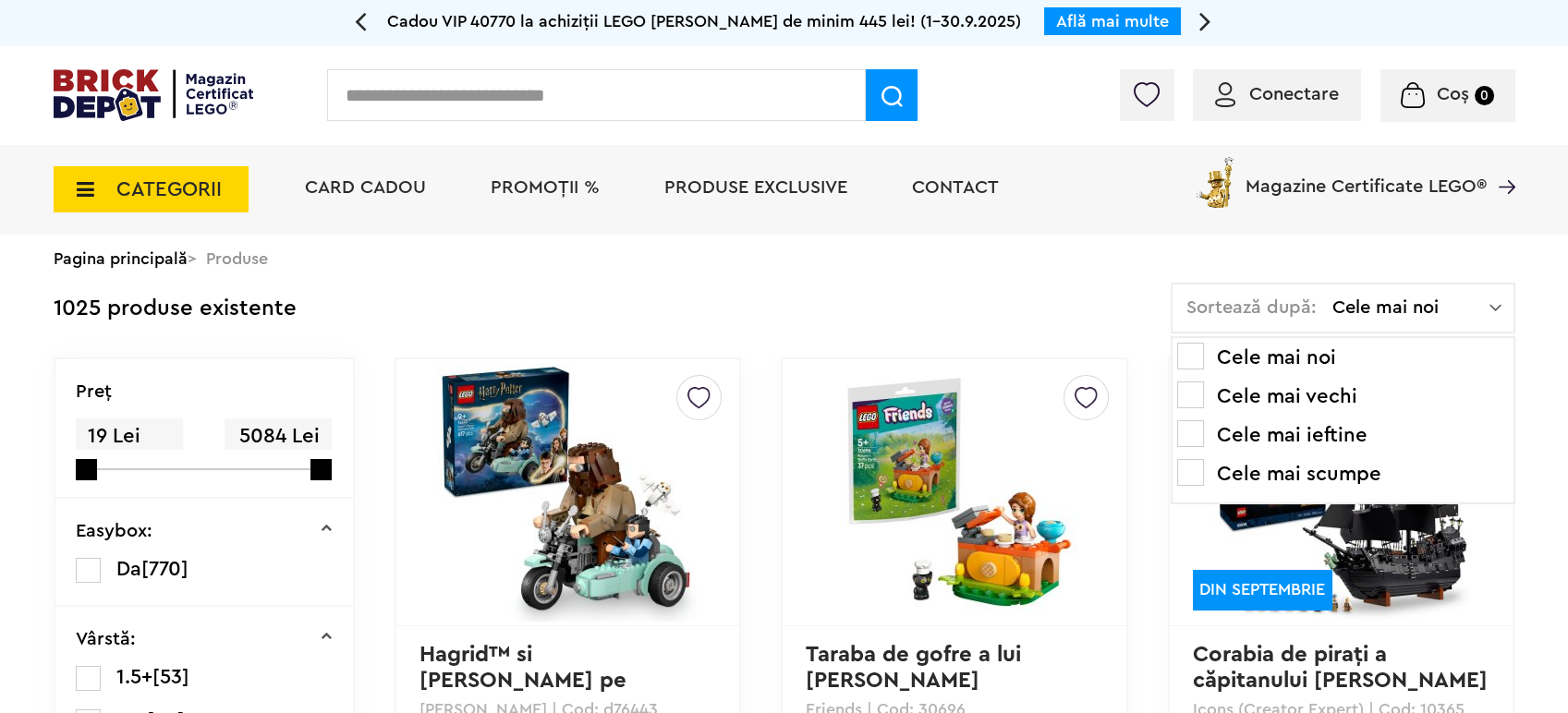
click at [1272, 452] on ul "Cele mai noi Cele mai vechi Cele mai ieftine Cele mai scumpe" at bounding box center [1343, 420] width 344 height 168
click at [1272, 431] on li "Cele mai ieftine" at bounding box center [1343, 435] width 332 height 30
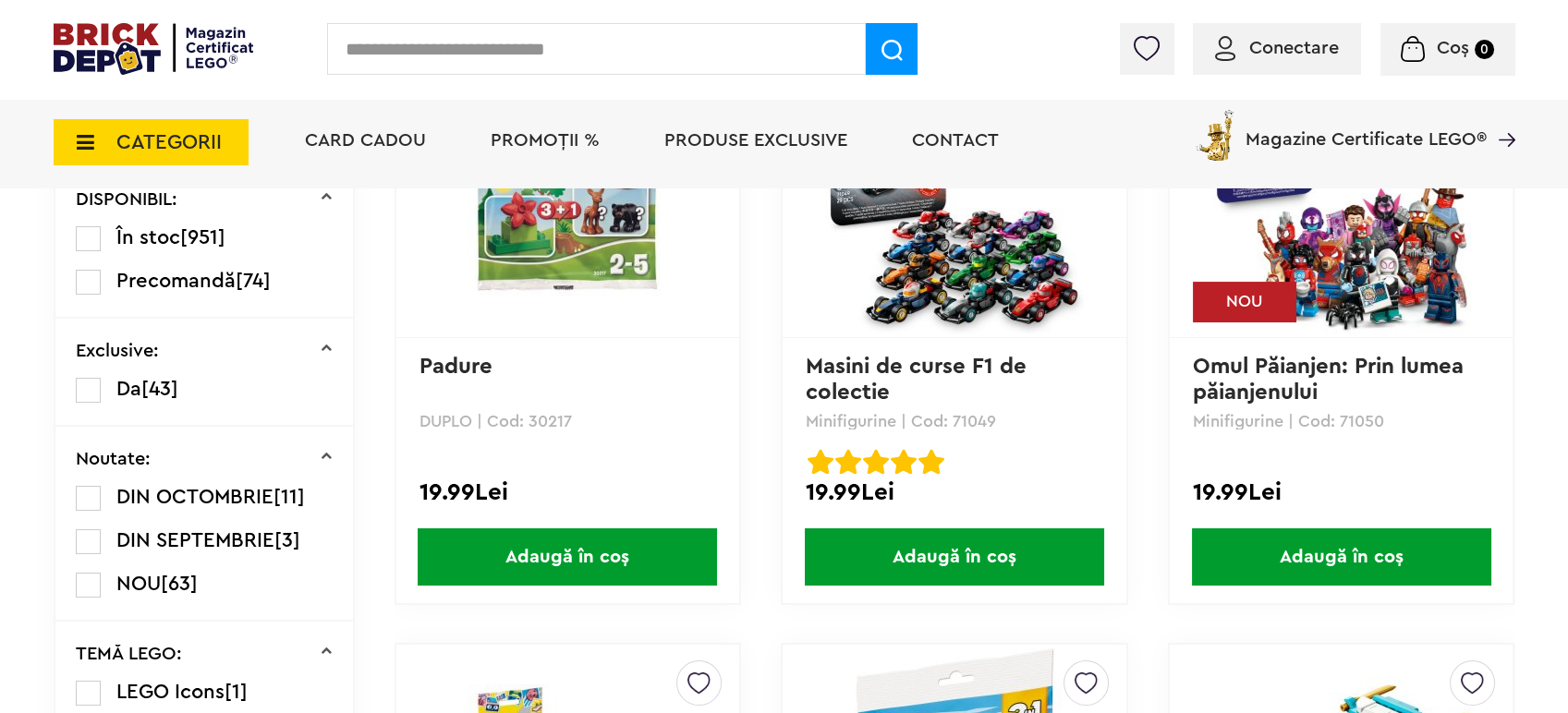
scroll to position [924, 0]
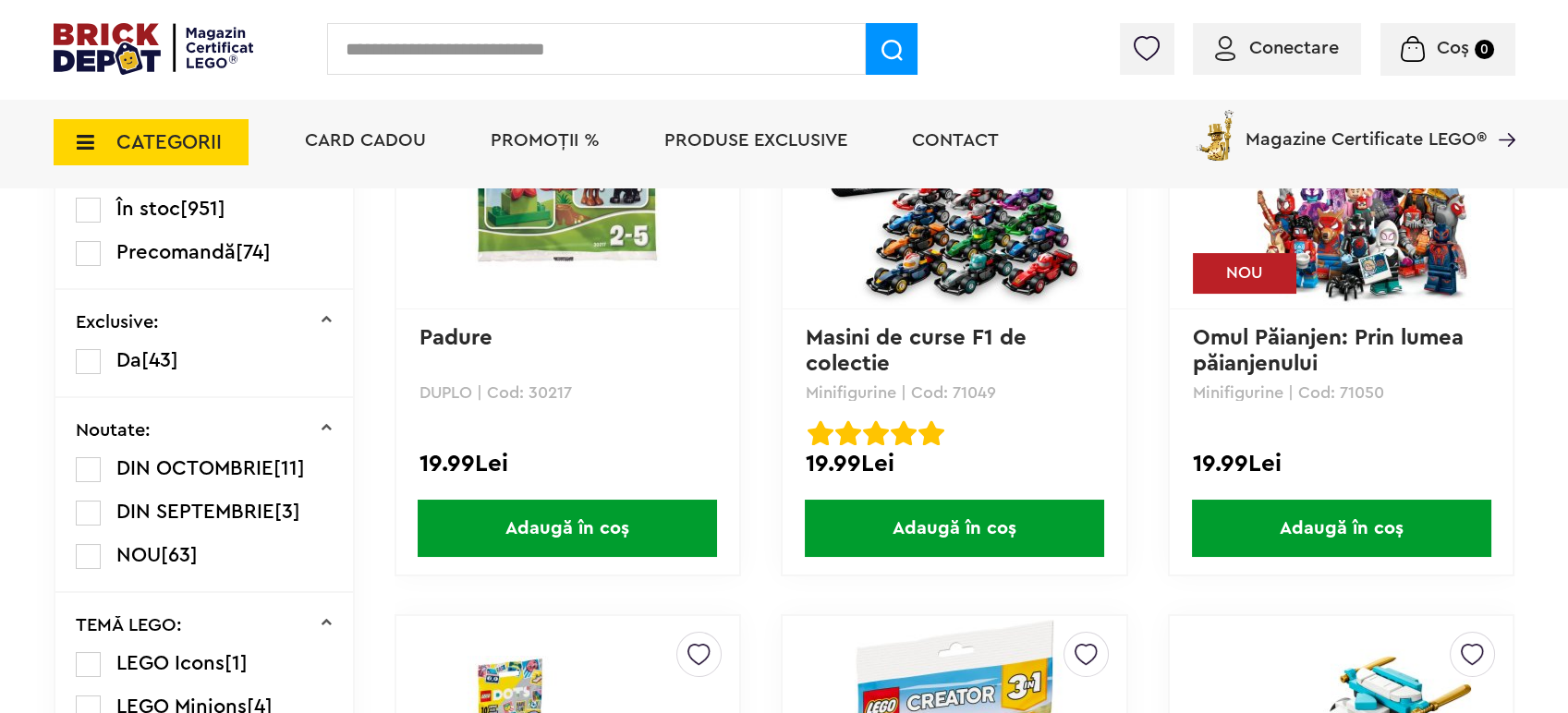
click at [1271, 339] on link "Omul Păianjen: Prin lumea păianjenului" at bounding box center [1331, 351] width 277 height 48
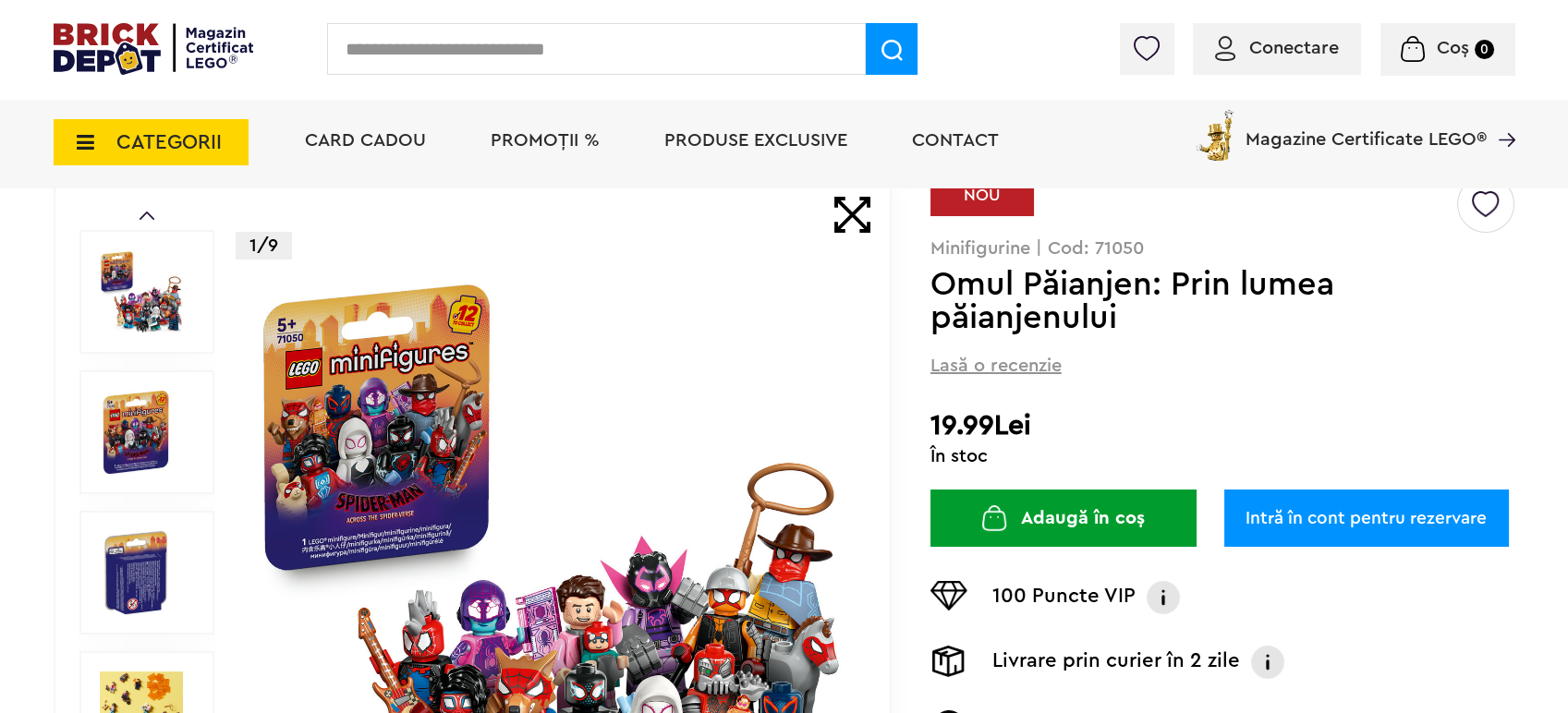
scroll to position [307, 0]
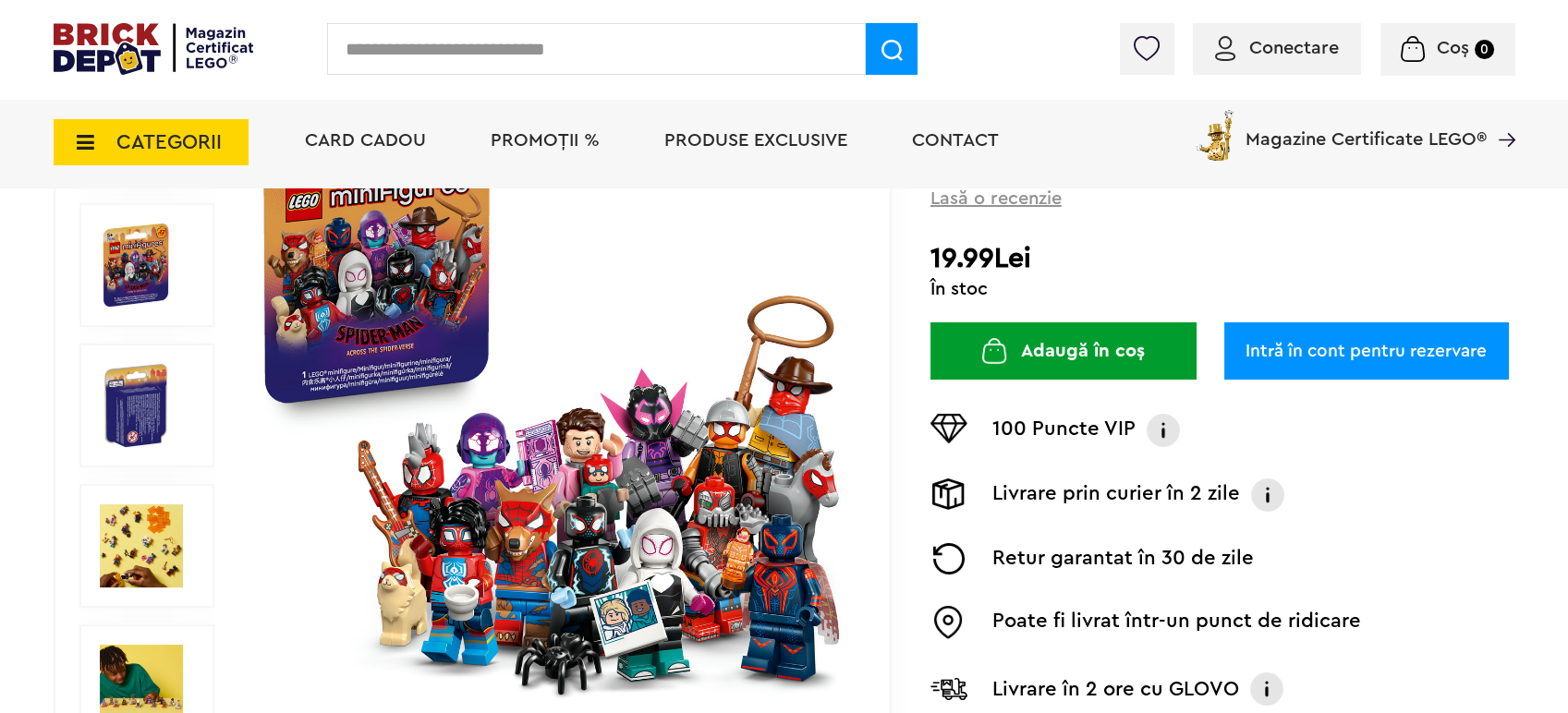
click at [1321, 44] on div "Coș Nu ai nimic în coș Conectare Descoperă noutățile" at bounding box center [1374, 53] width 282 height 18
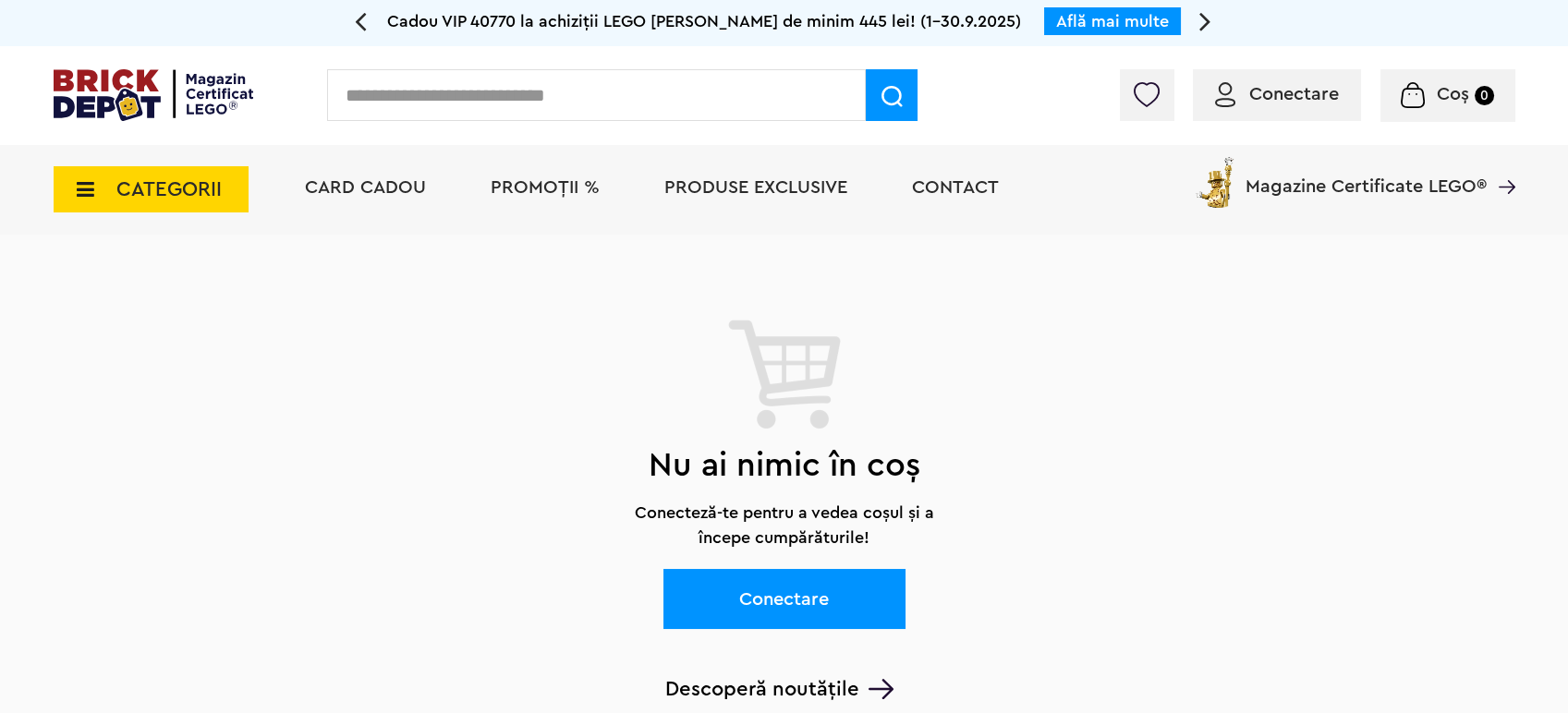
click at [1265, 101] on span "Conectare" at bounding box center [1293, 94] width 90 height 18
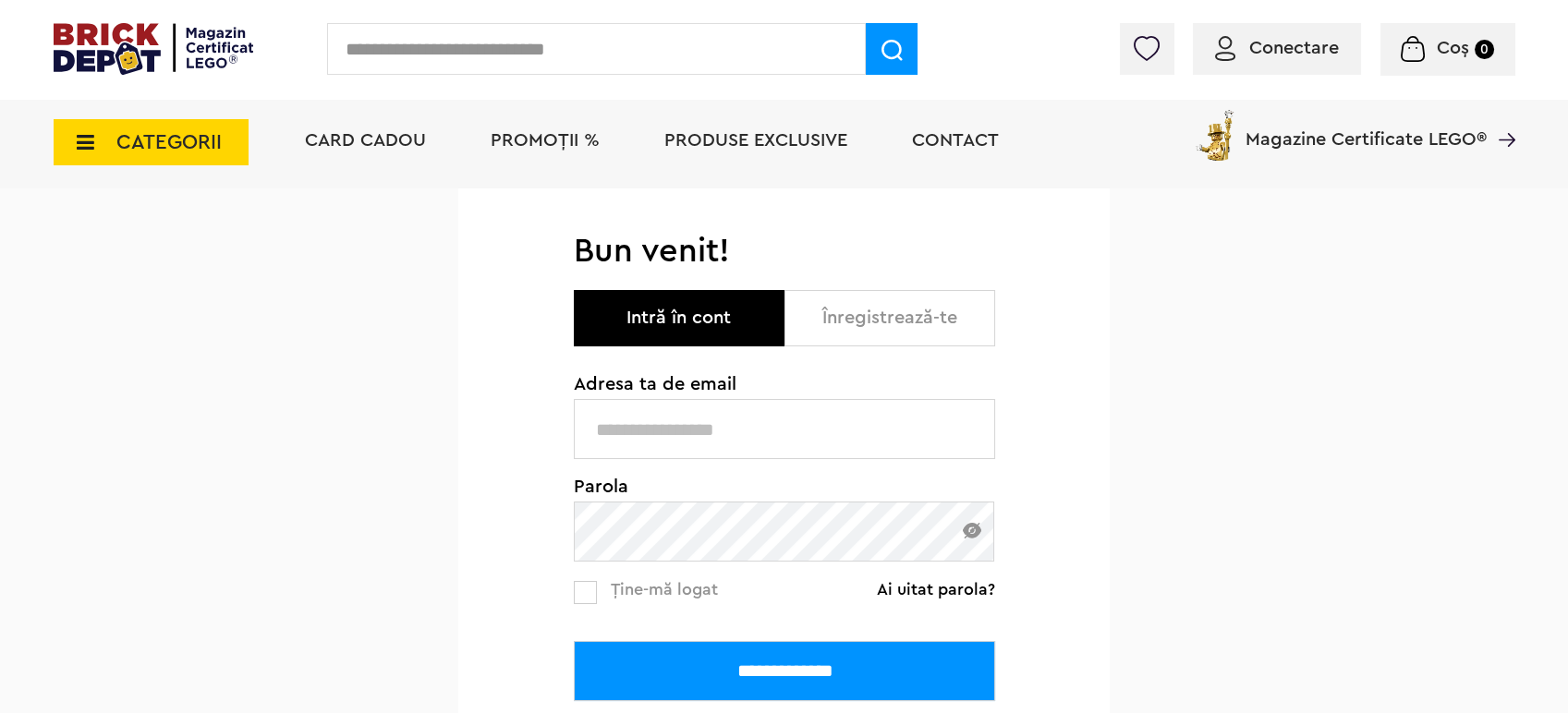
scroll to position [307, 0]
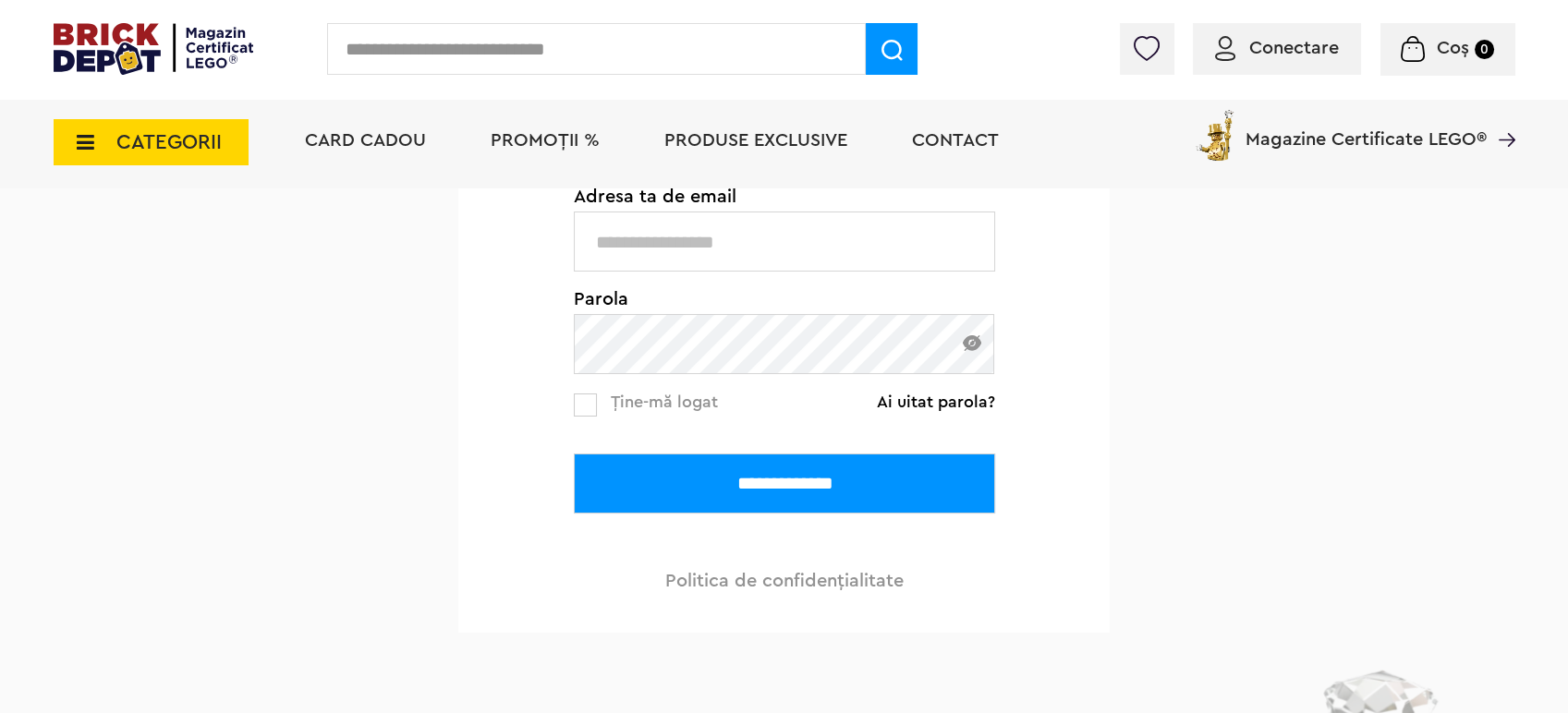
type input "**********"
click at [846, 494] on input "**********" at bounding box center [784, 483] width 421 height 60
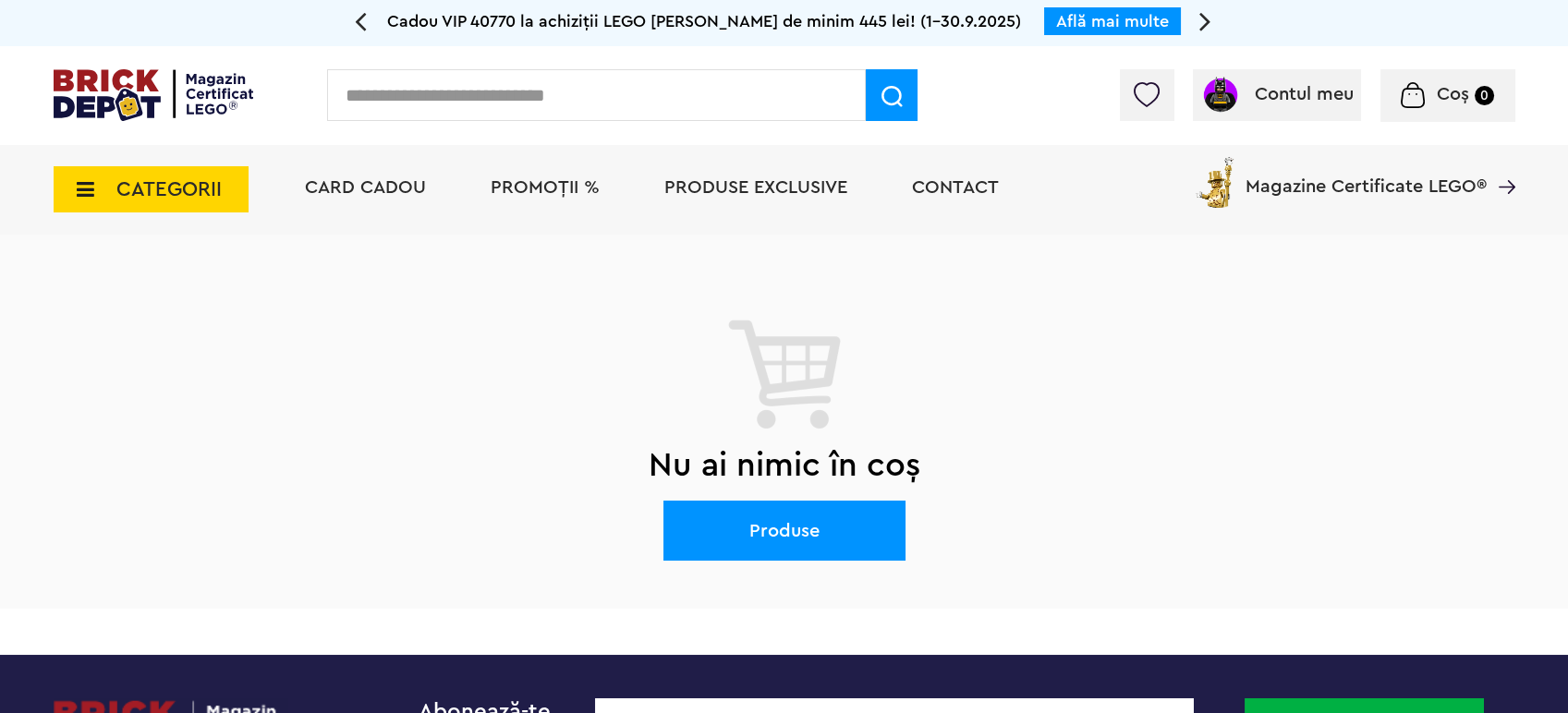
click at [146, 192] on span "CATEGORII" at bounding box center [168, 188] width 105 height 20
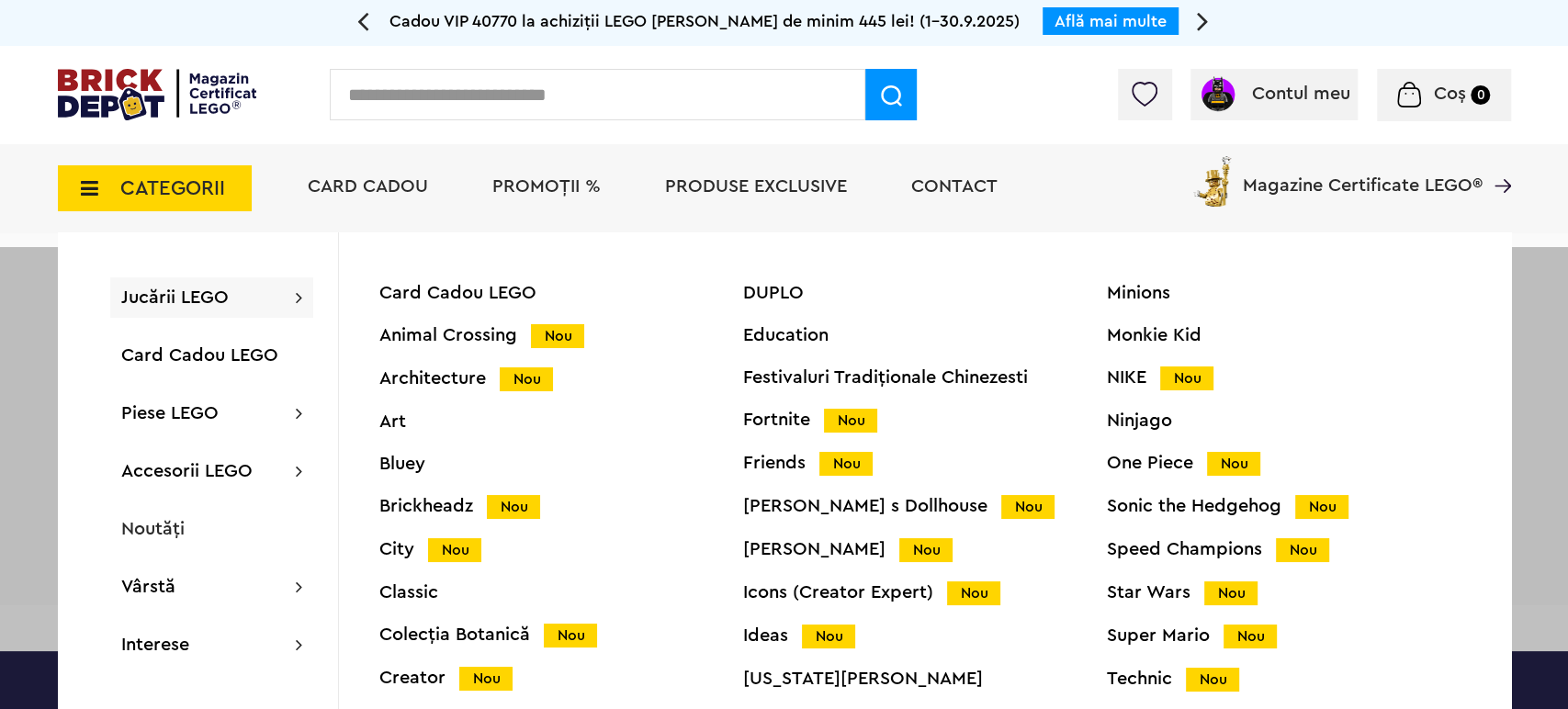
click at [154, 306] on span "Jucării LEGO" at bounding box center [175, 297] width 108 height 18
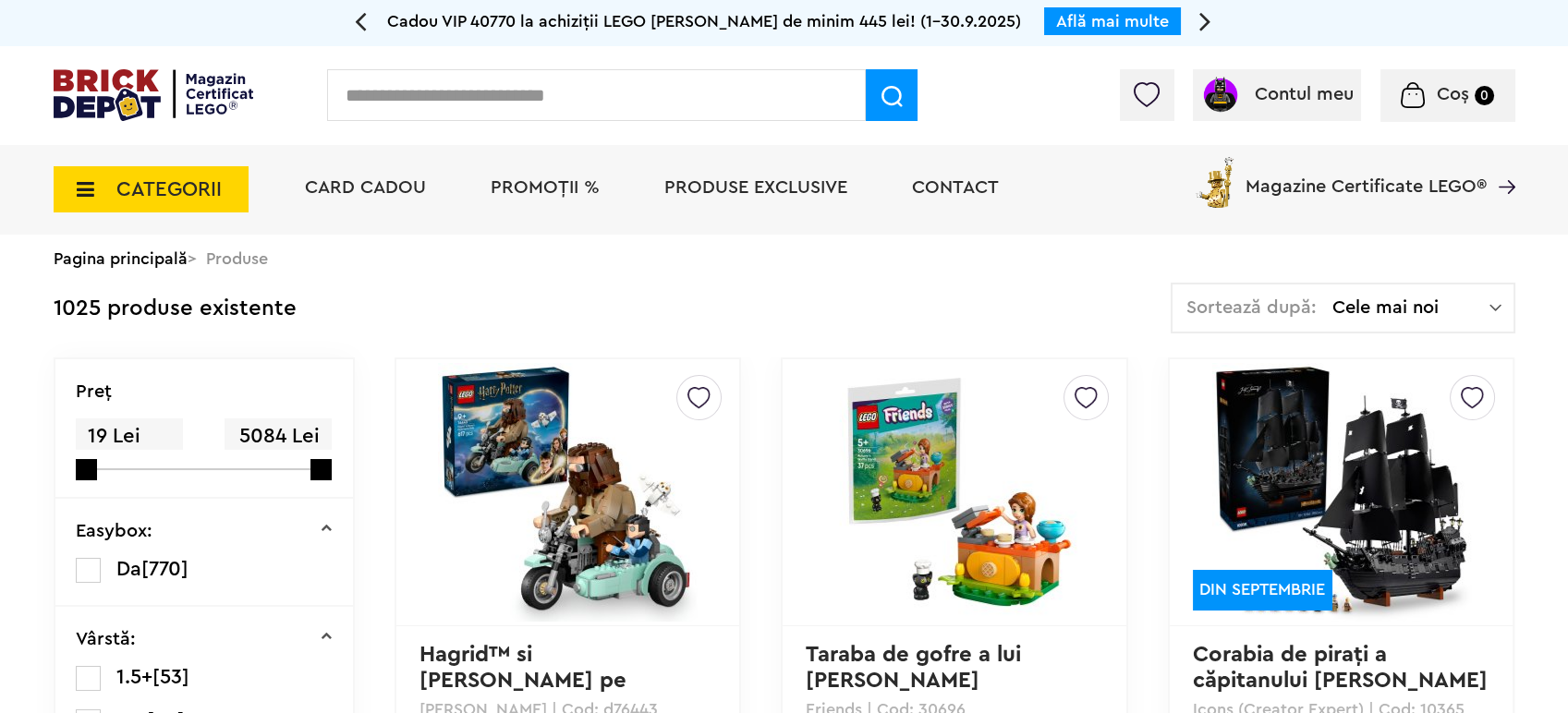
click at [1293, 299] on span "Sortează după:" at bounding box center [1251, 307] width 131 height 18
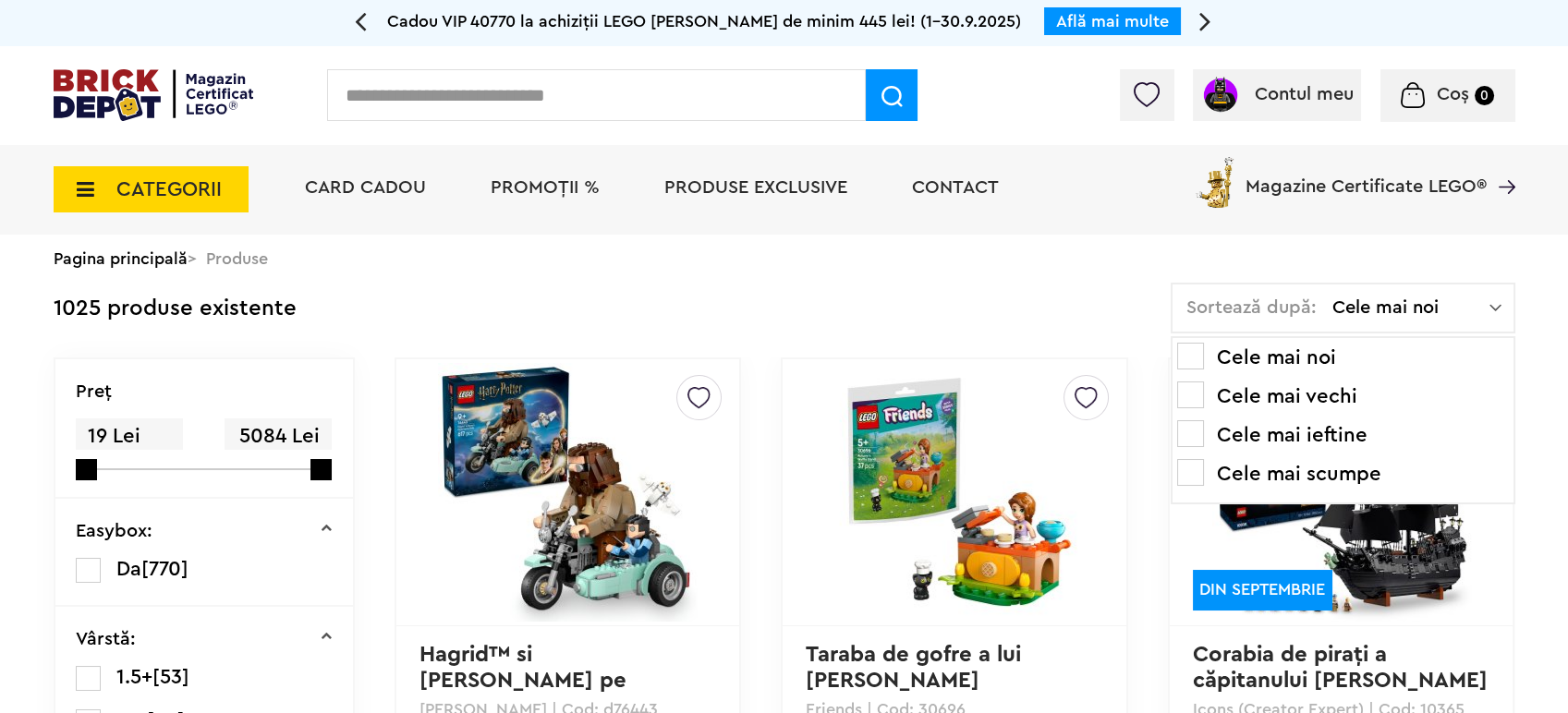
click at [1249, 431] on li "Cele mai ieftine" at bounding box center [1343, 435] width 332 height 30
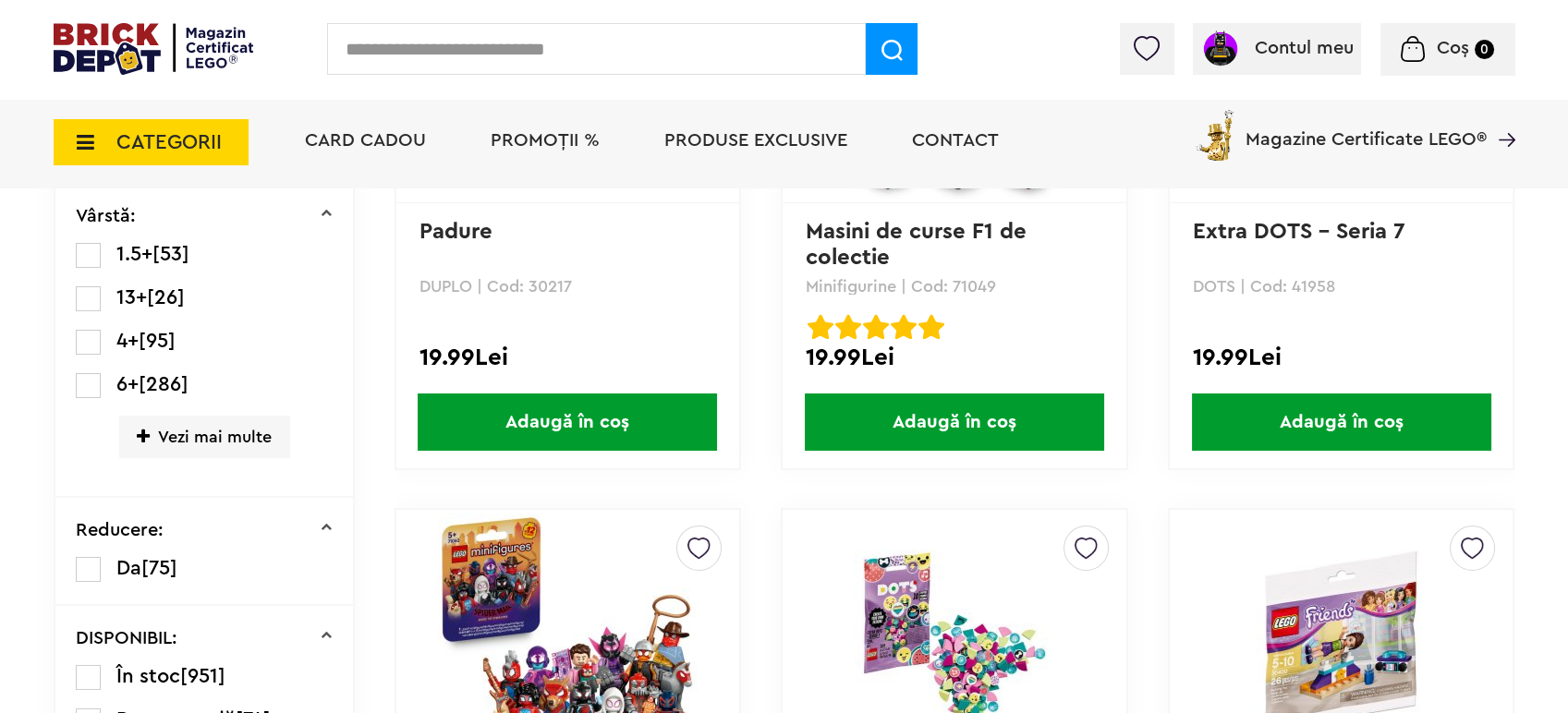
scroll to position [866, 0]
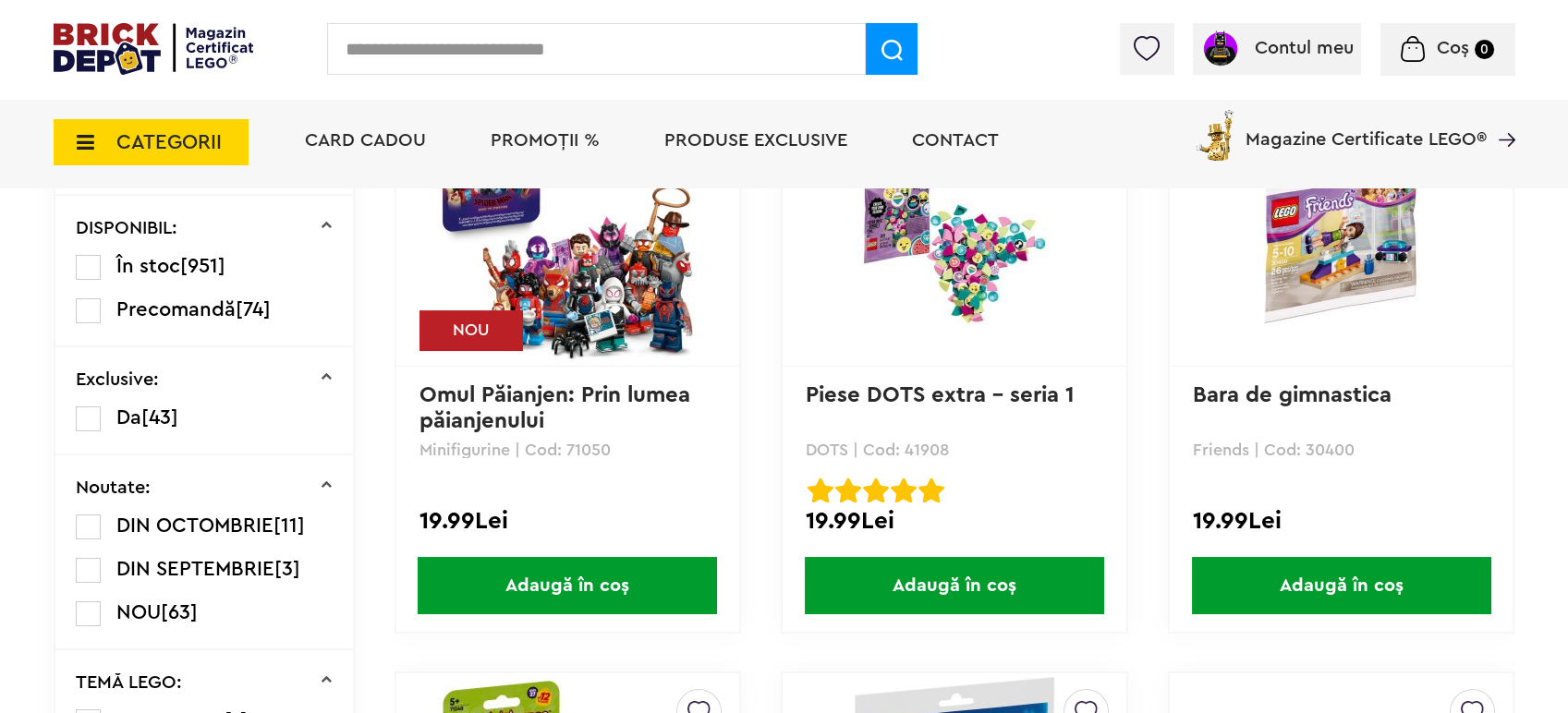
click at [615, 306] on img at bounding box center [567, 233] width 259 height 259
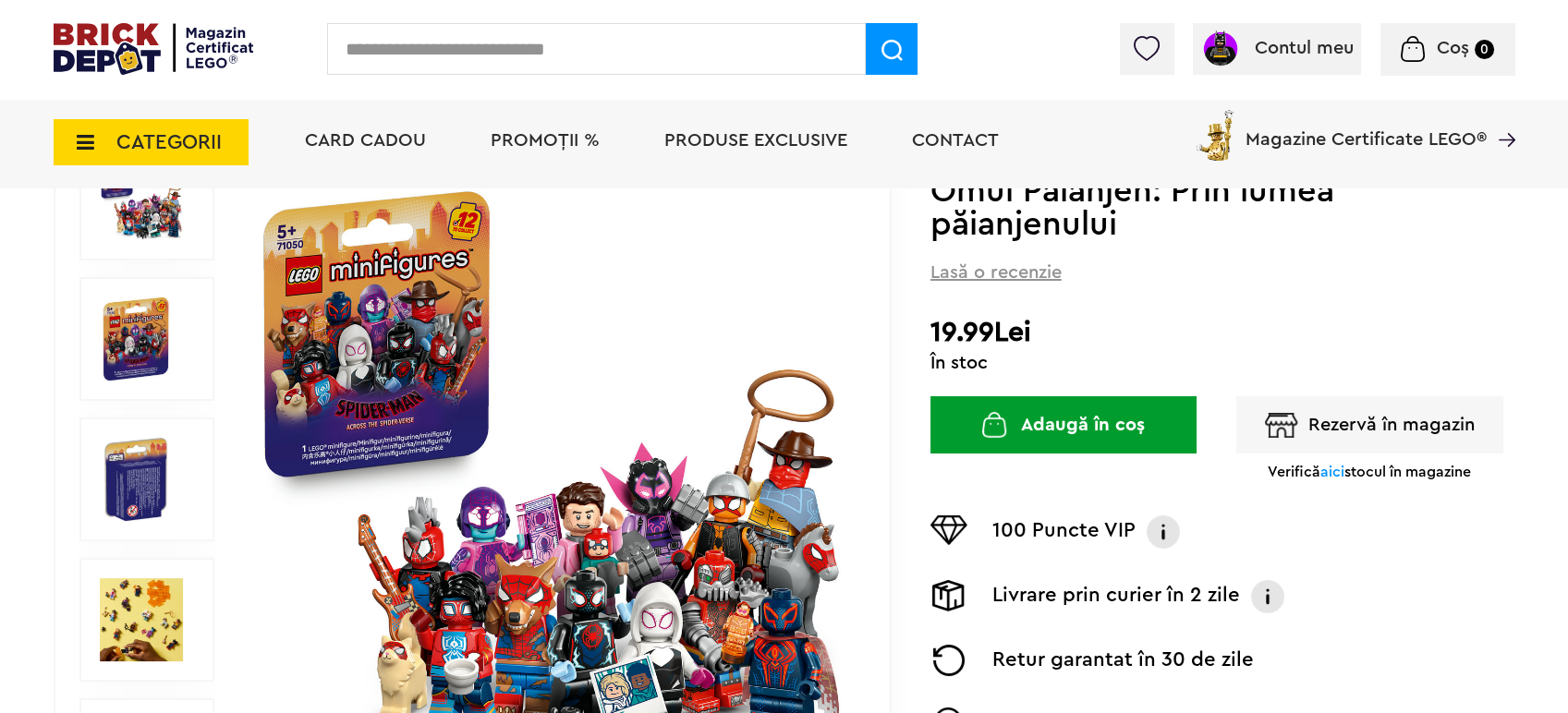
scroll to position [307, 0]
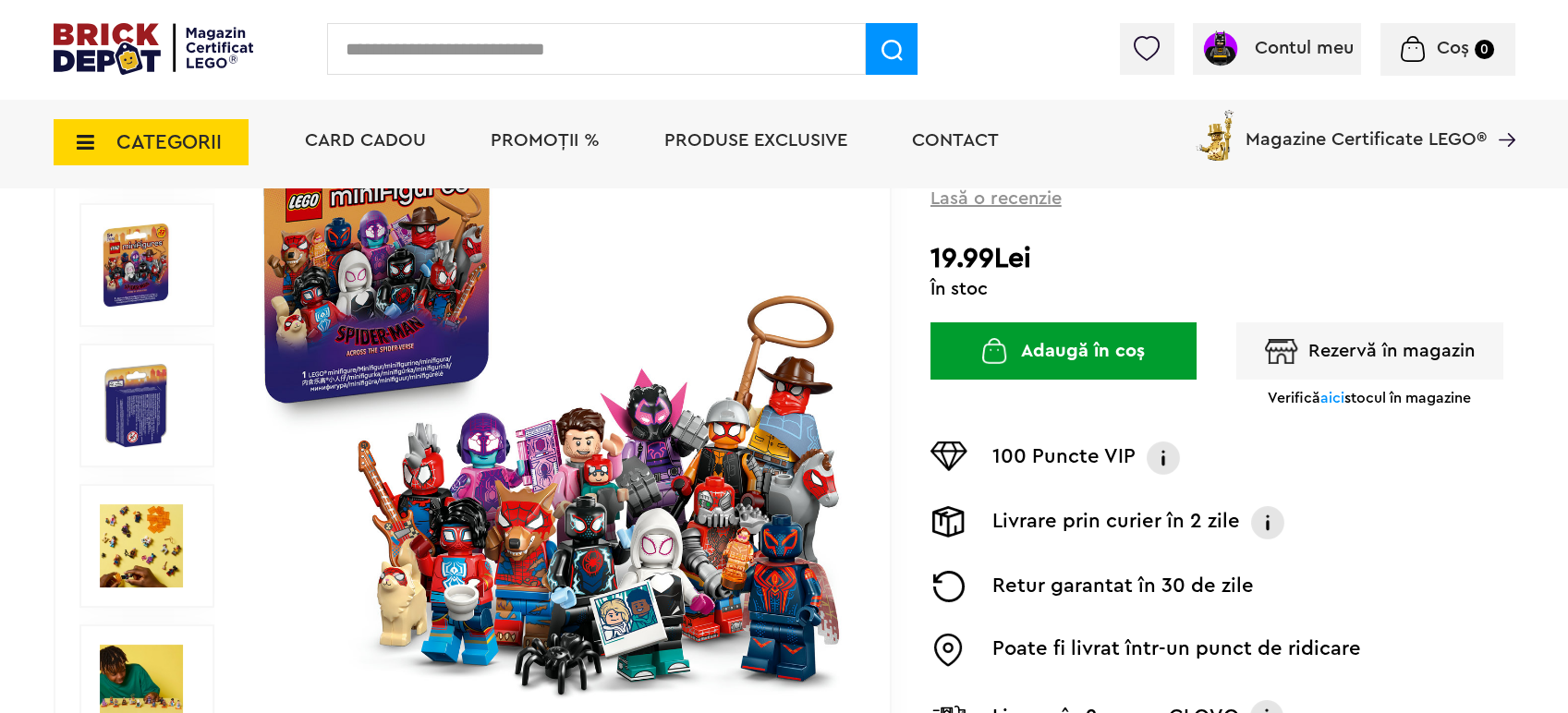
click at [1334, 397] on span "aici" at bounding box center [1332, 397] width 24 height 14
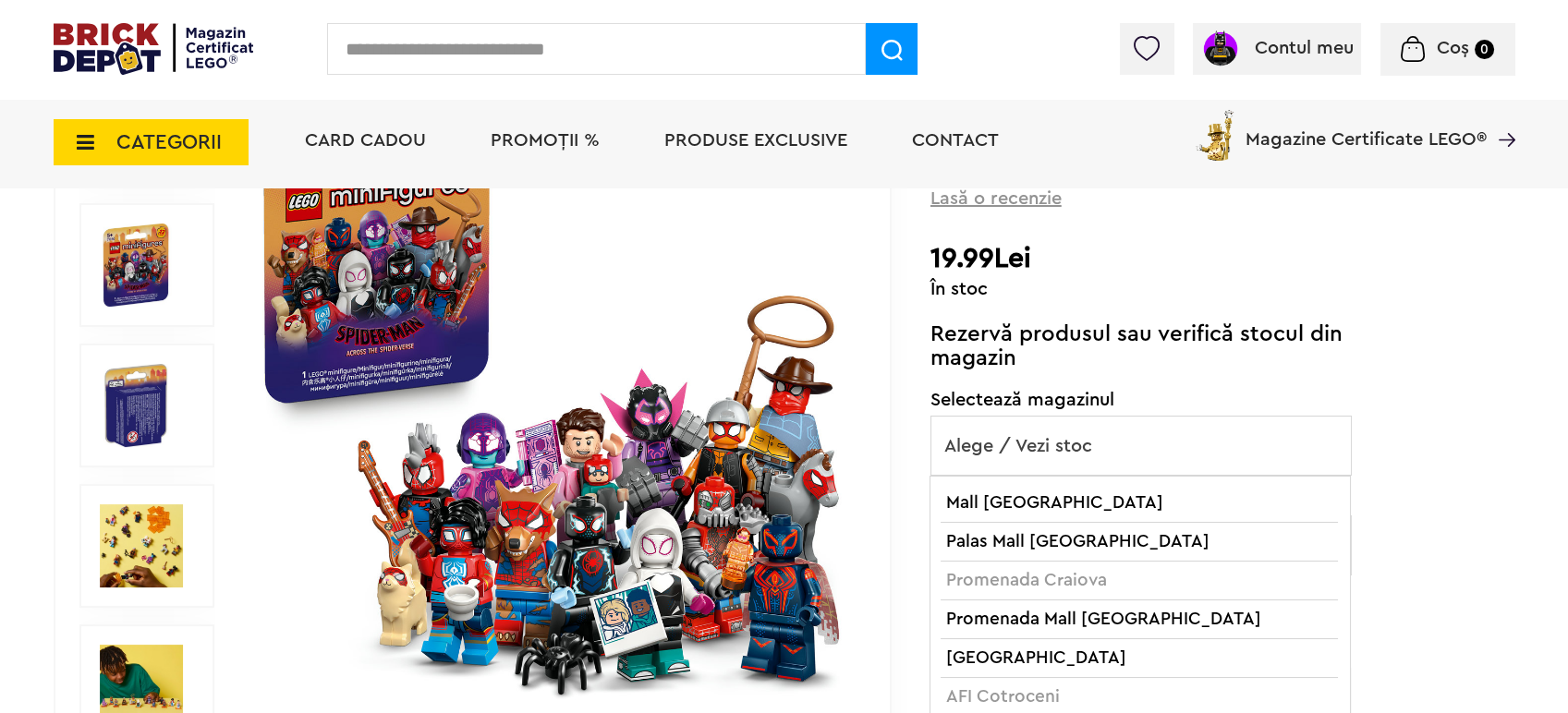
click at [1020, 432] on span "Alege / Vezi stoc" at bounding box center [1141, 445] width 420 height 59
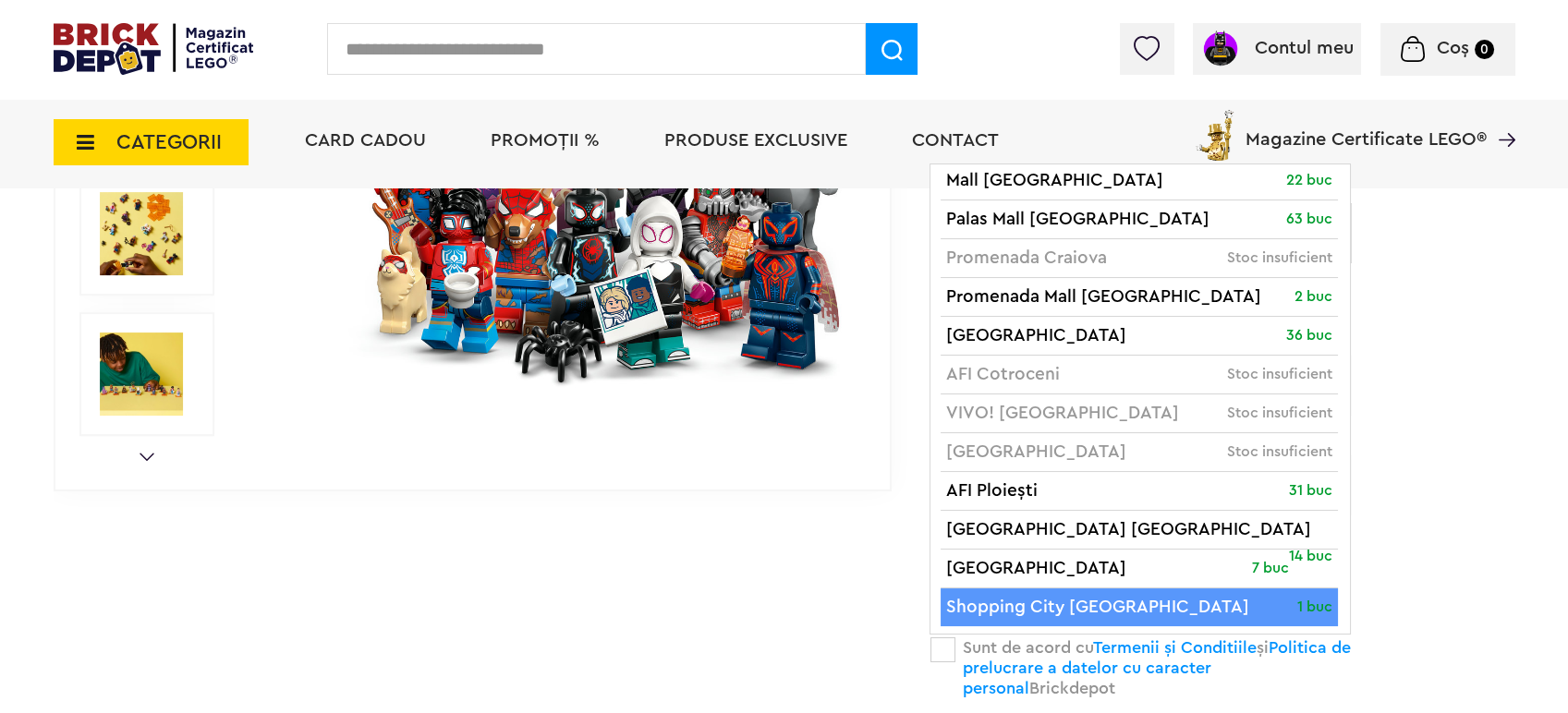
scroll to position [718, 0]
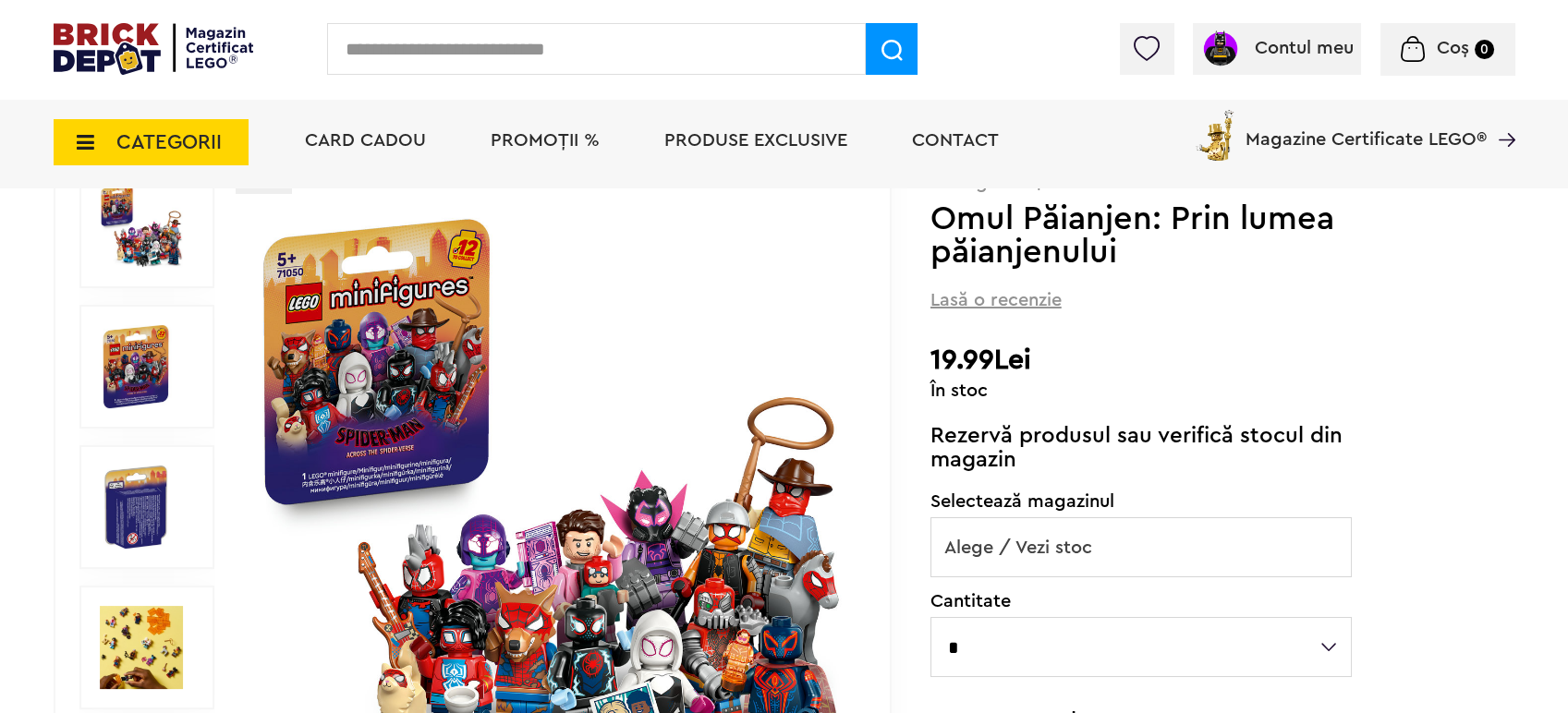
scroll to position [205, 0]
click at [162, 259] on img at bounding box center [141, 227] width 83 height 83
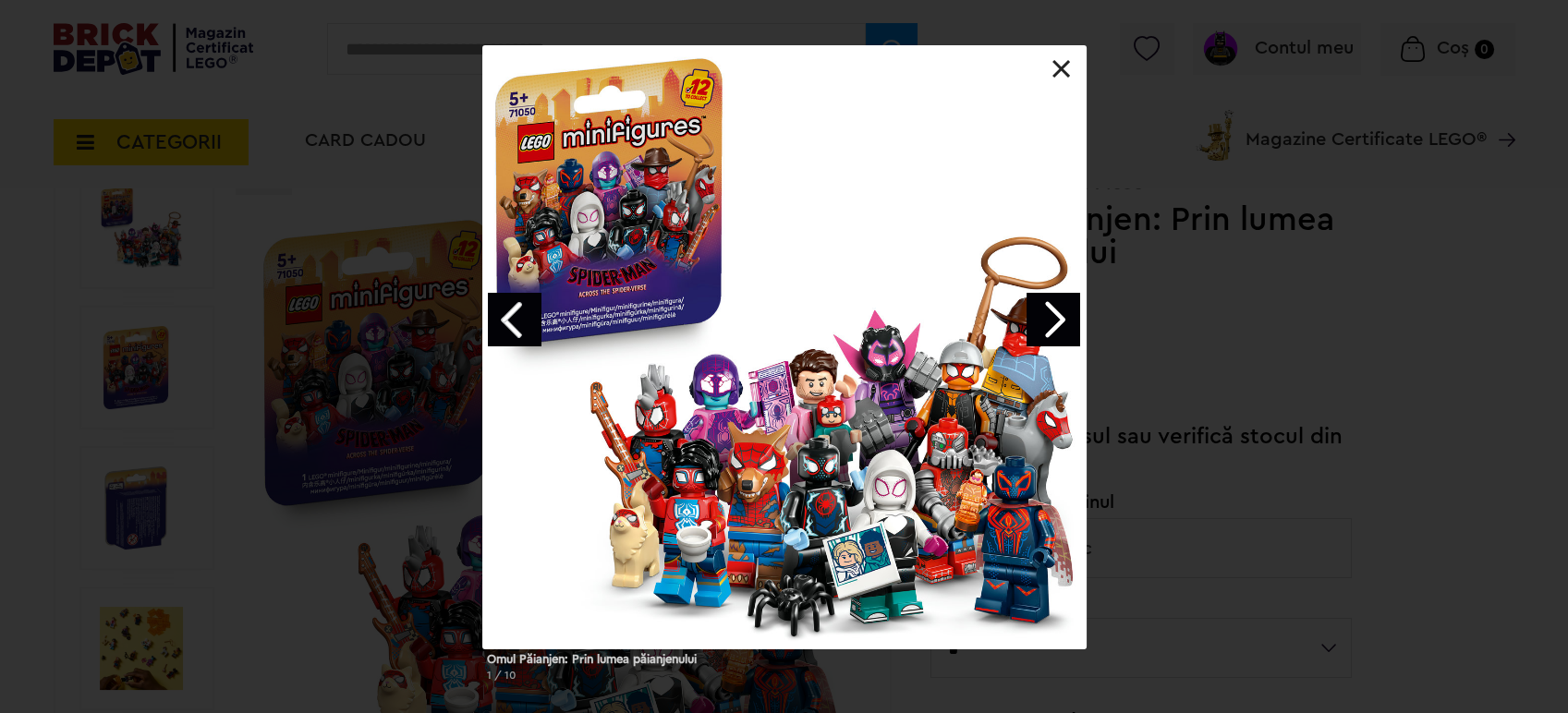
click at [1052, 309] on link "Next image" at bounding box center [1053, 319] width 53 height 53
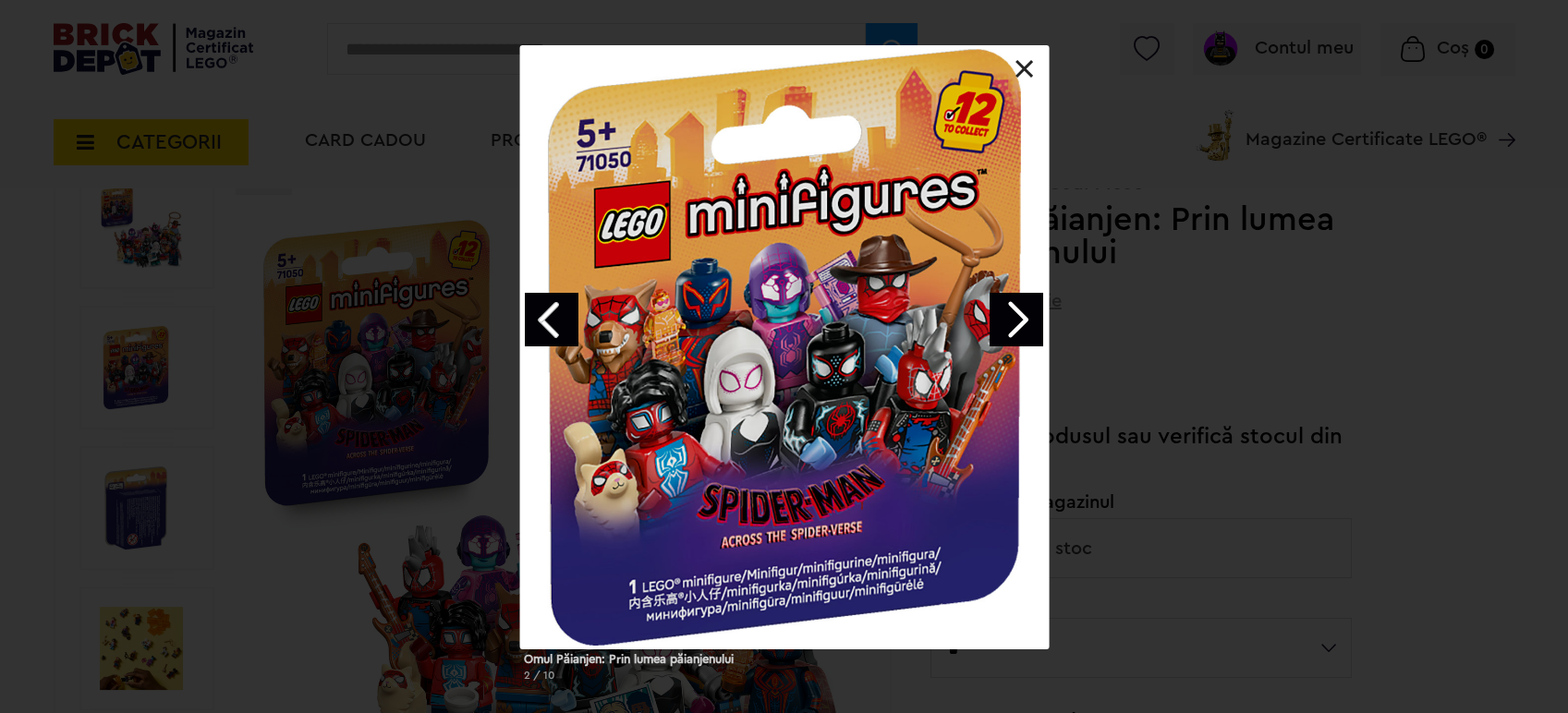
click at [1052, 309] on div "Omul Păianjen: Prin lumea păianjenului 2 / 10" at bounding box center [784, 371] width 1568 height 650
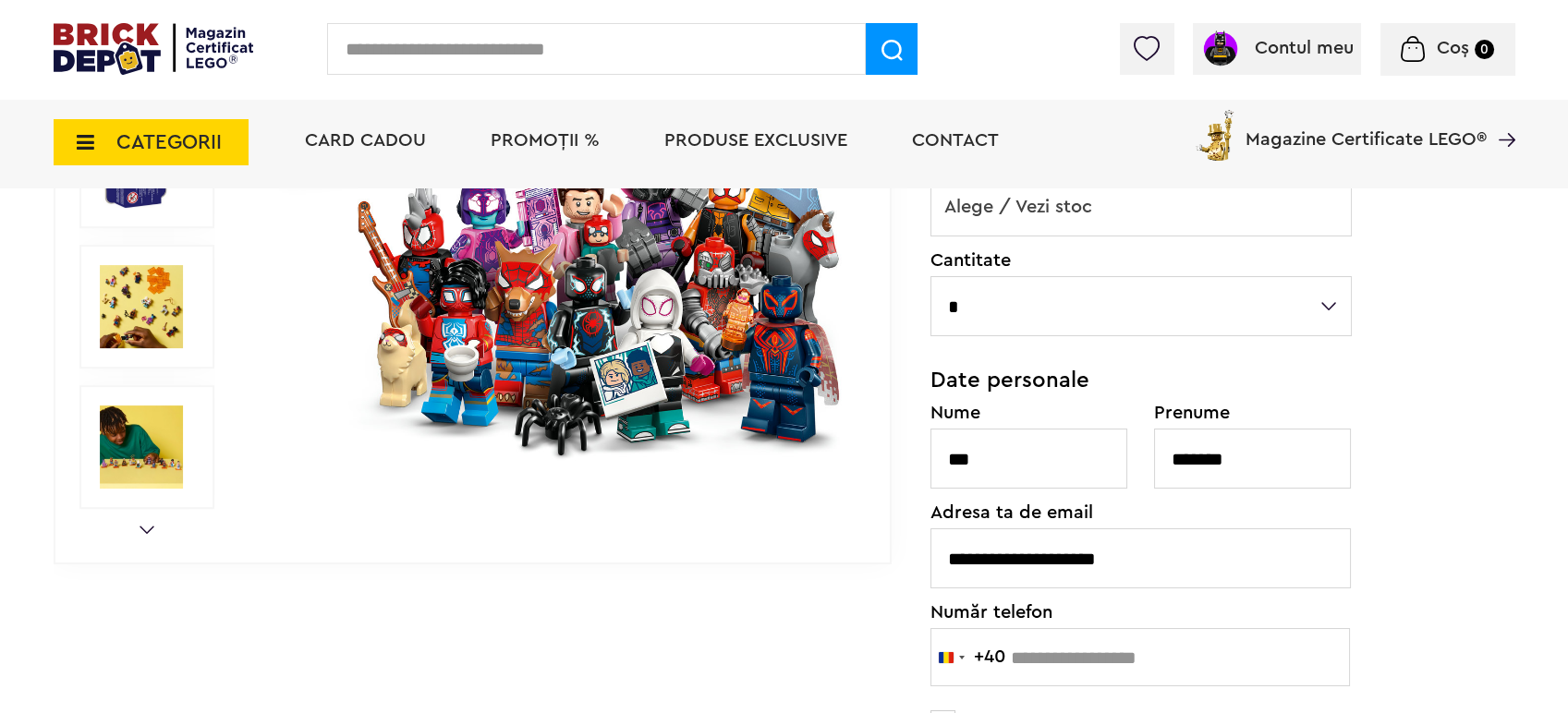
scroll to position [614, 0]
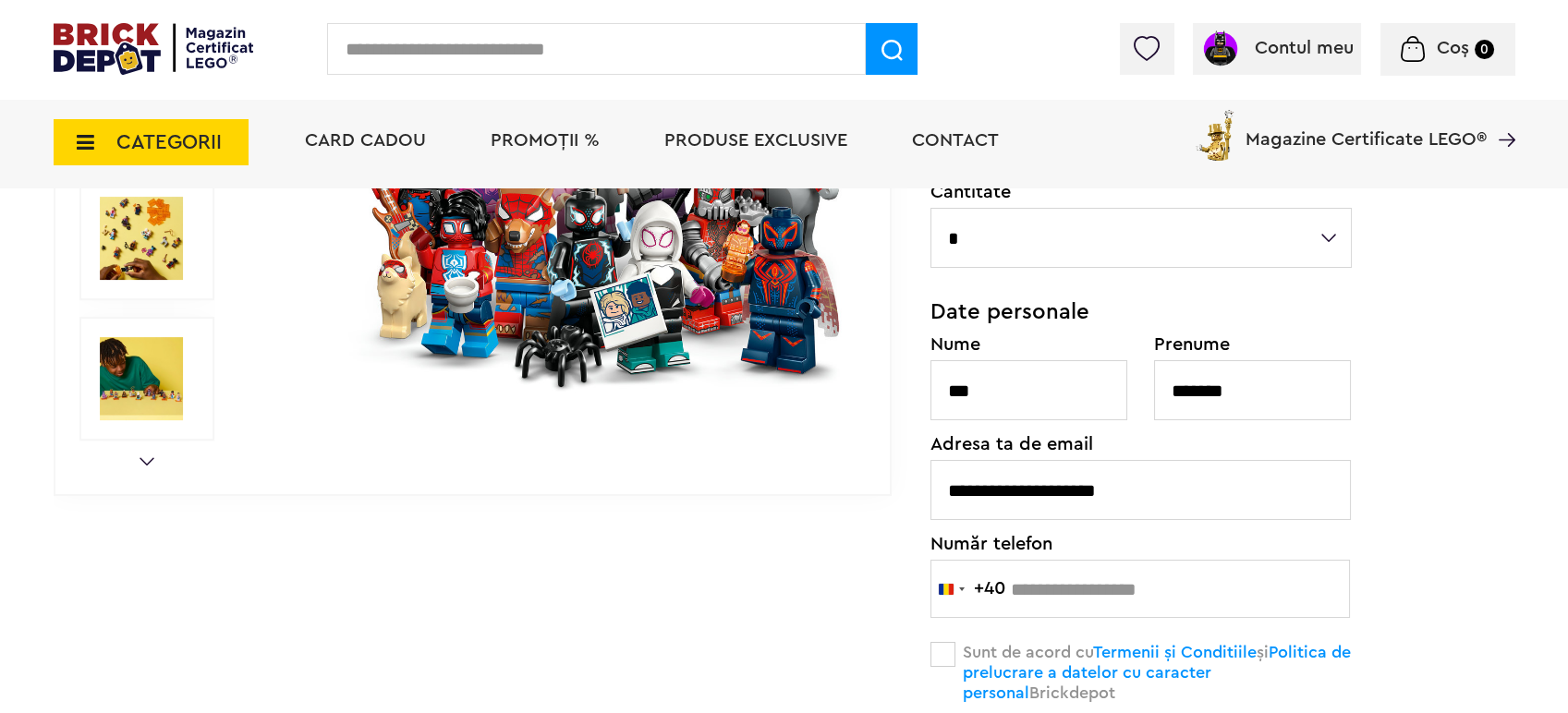
click at [141, 371] on img at bounding box center [141, 379] width 83 height 83
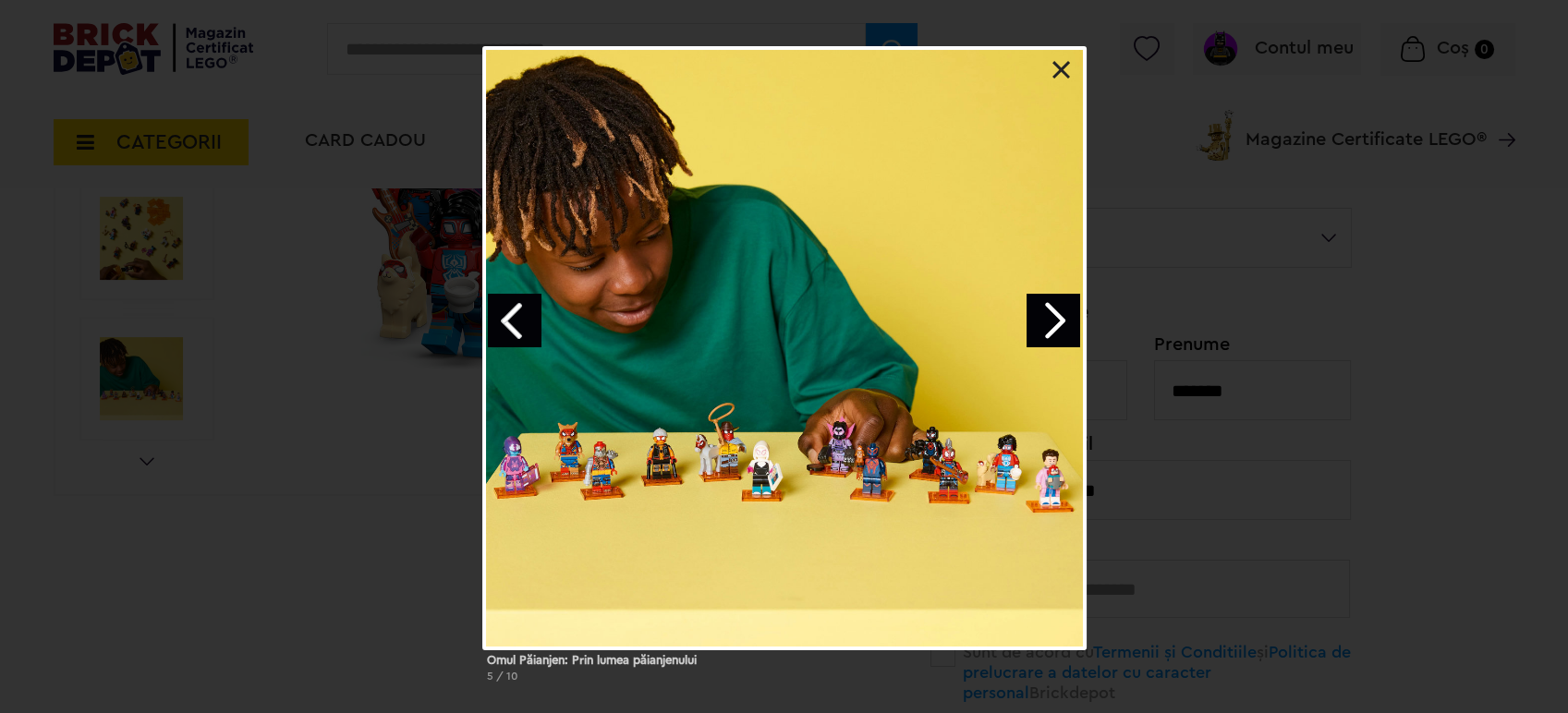
click at [1046, 323] on link "Next image" at bounding box center [1053, 320] width 53 height 53
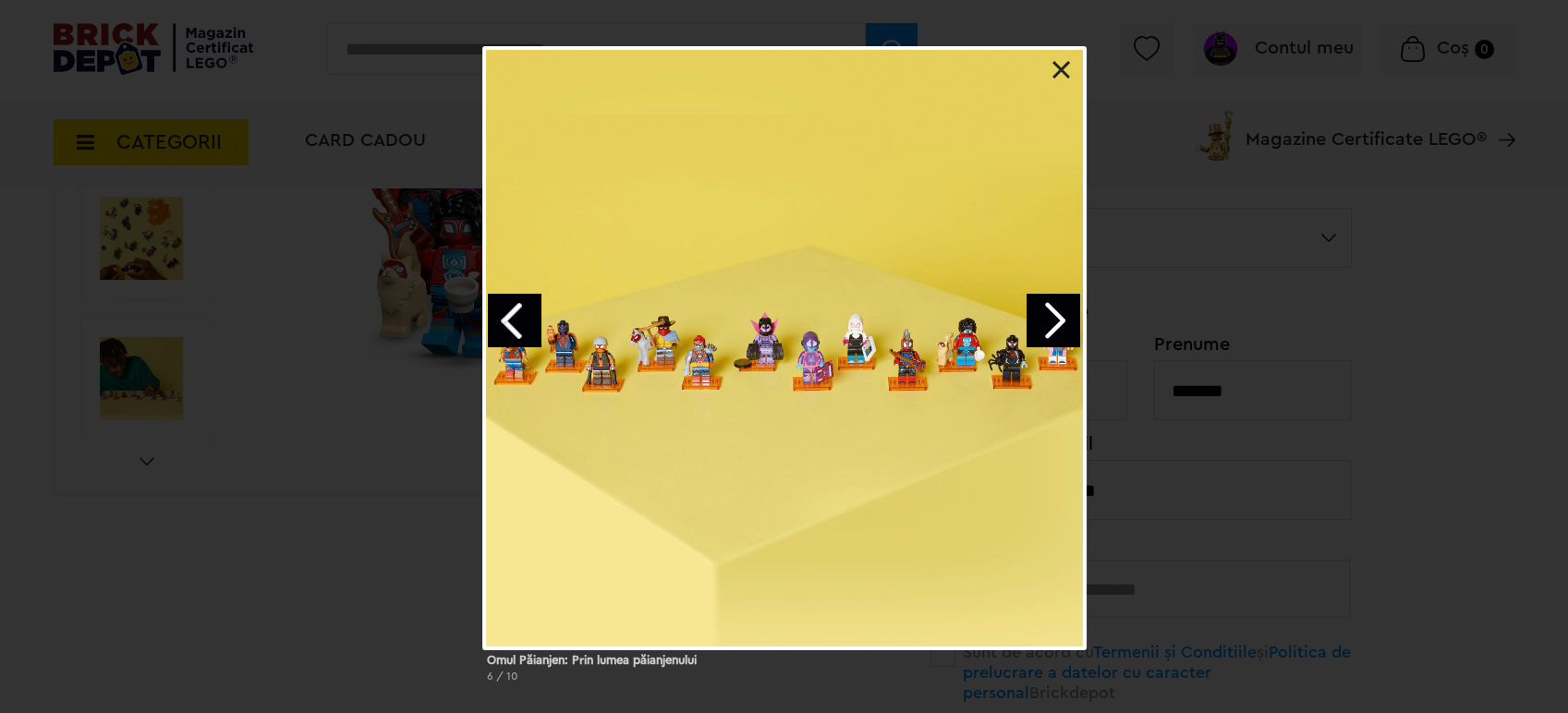
click at [1046, 323] on link "Next image" at bounding box center [1053, 320] width 53 height 53
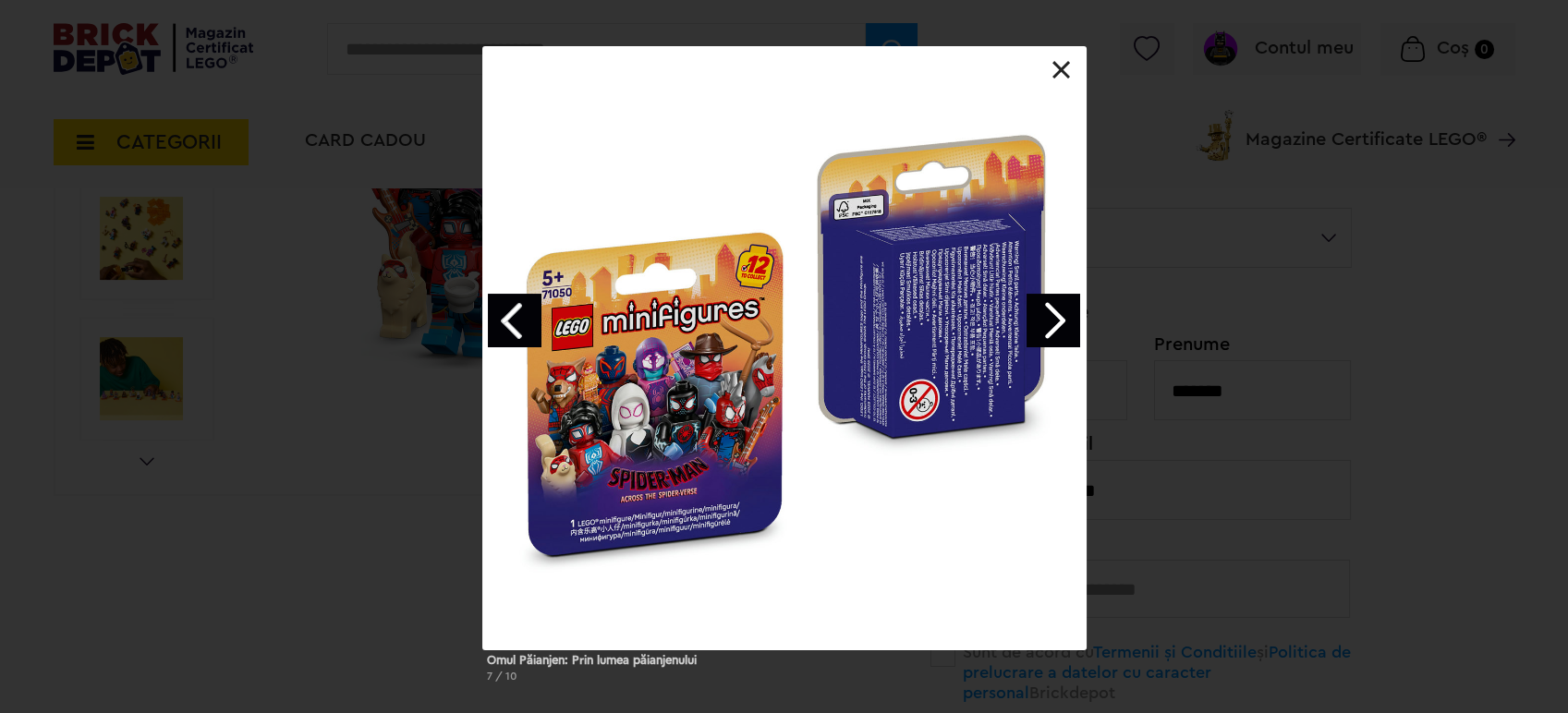
click at [1046, 323] on link "Next image" at bounding box center [1053, 320] width 53 height 53
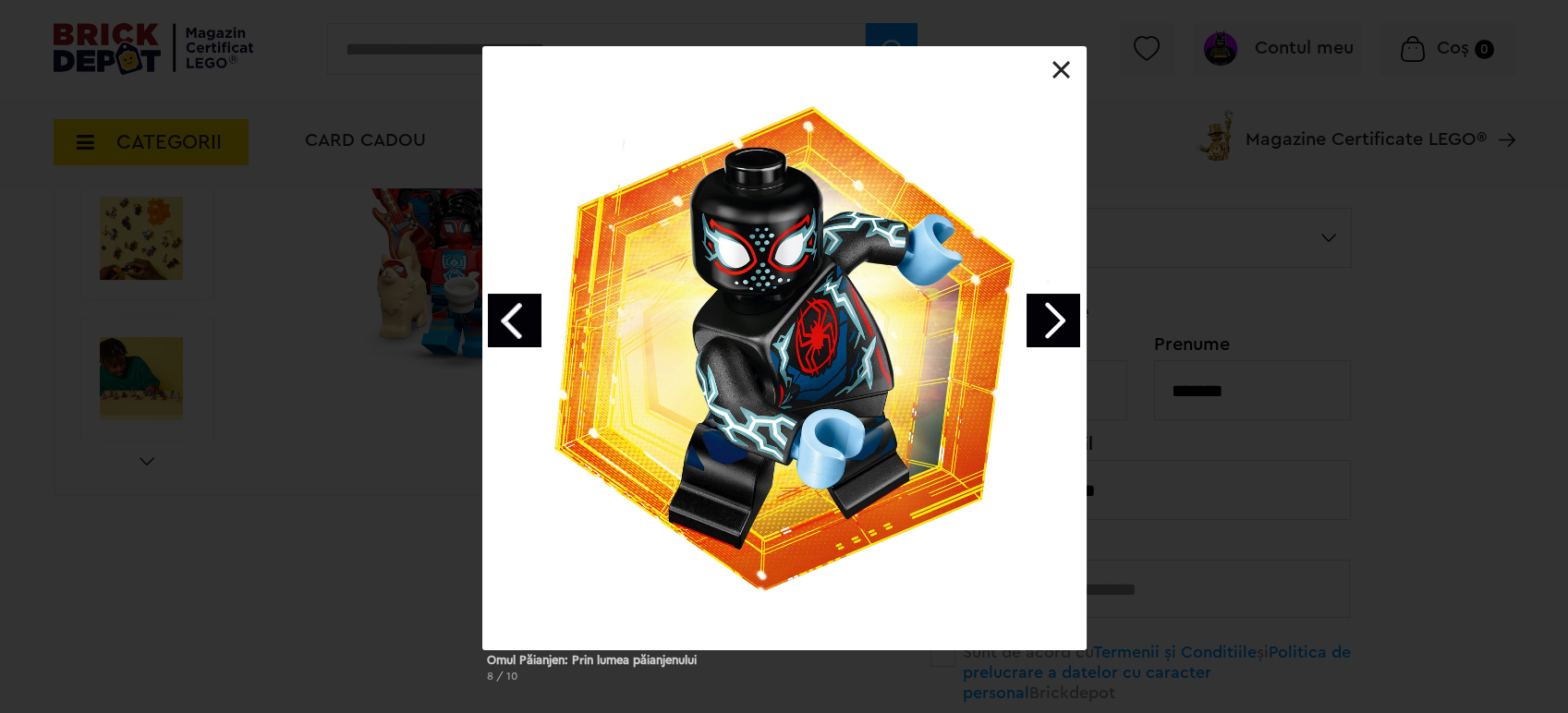
click at [1057, 302] on link "Next image" at bounding box center [1053, 320] width 53 height 53
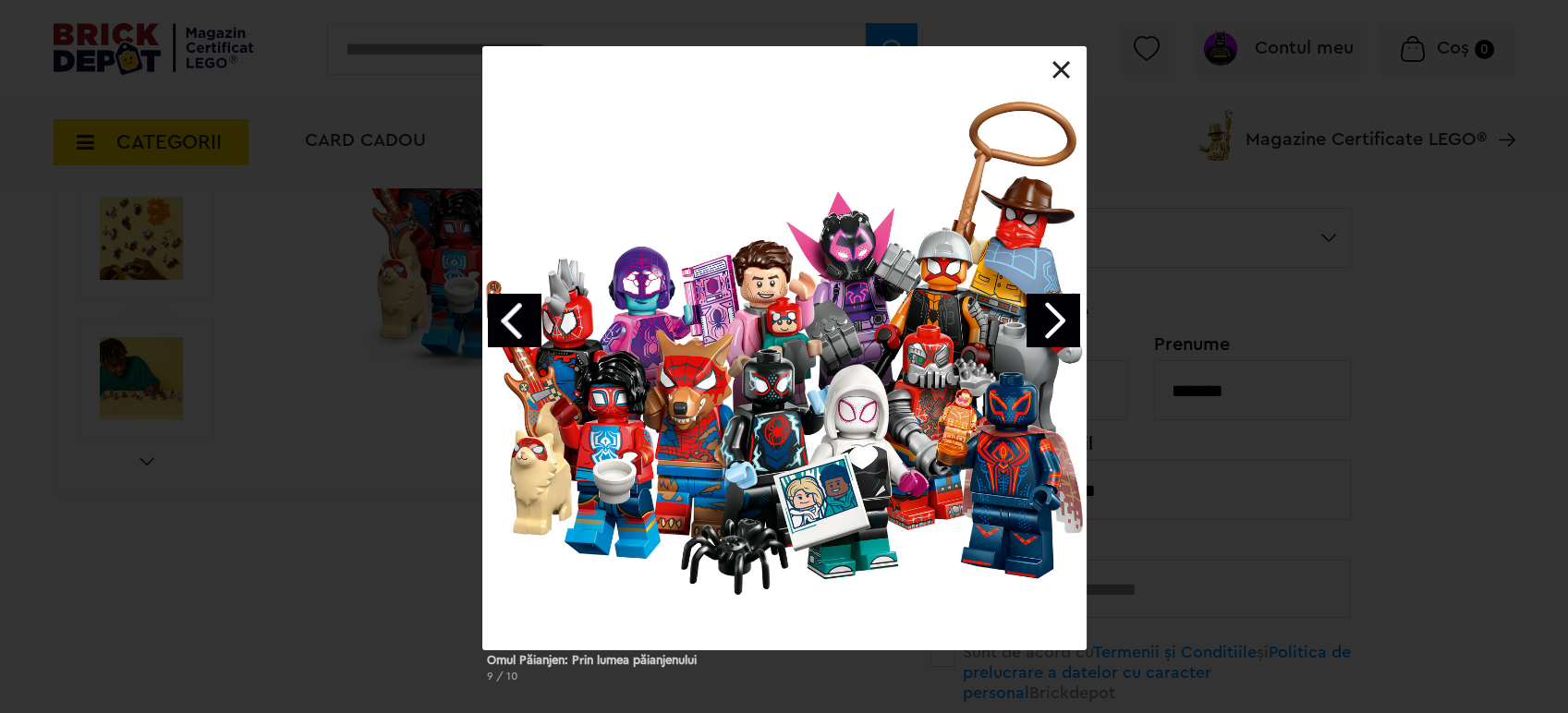
click at [1059, 62] on link at bounding box center [1060, 70] width 18 height 18
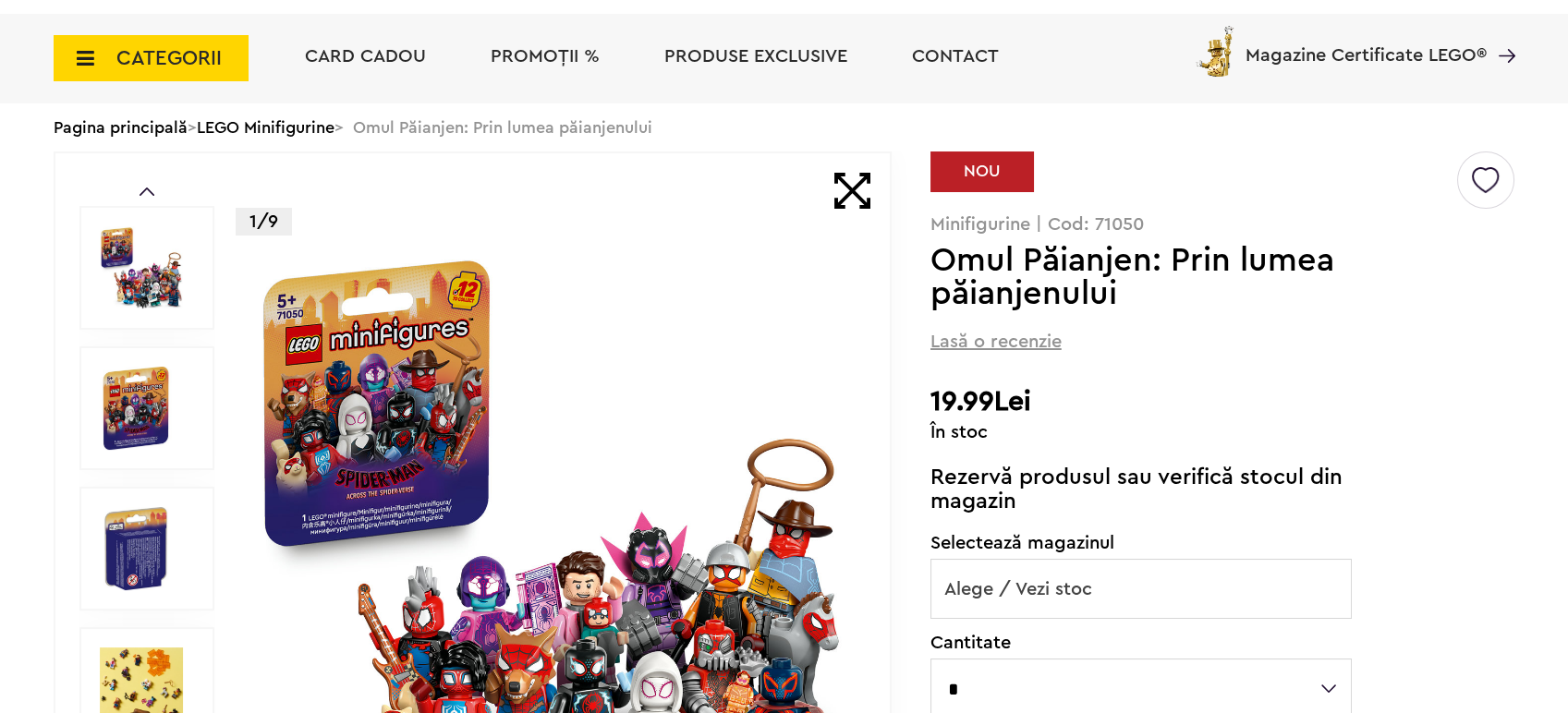
scroll to position [0, 0]
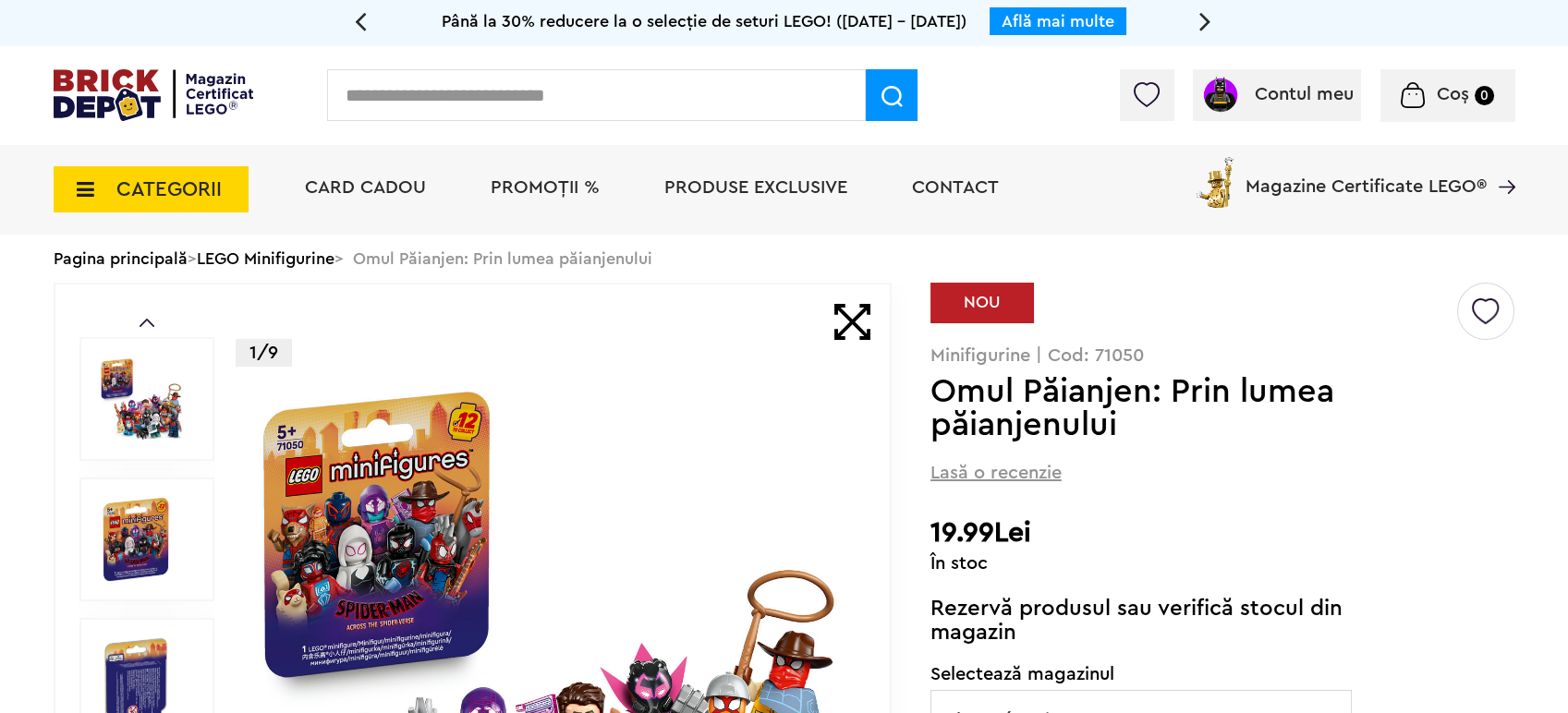
click at [114, 94] on img at bounding box center [153, 96] width 200 height 52
